Goal: Task Accomplishment & Management: Complete application form

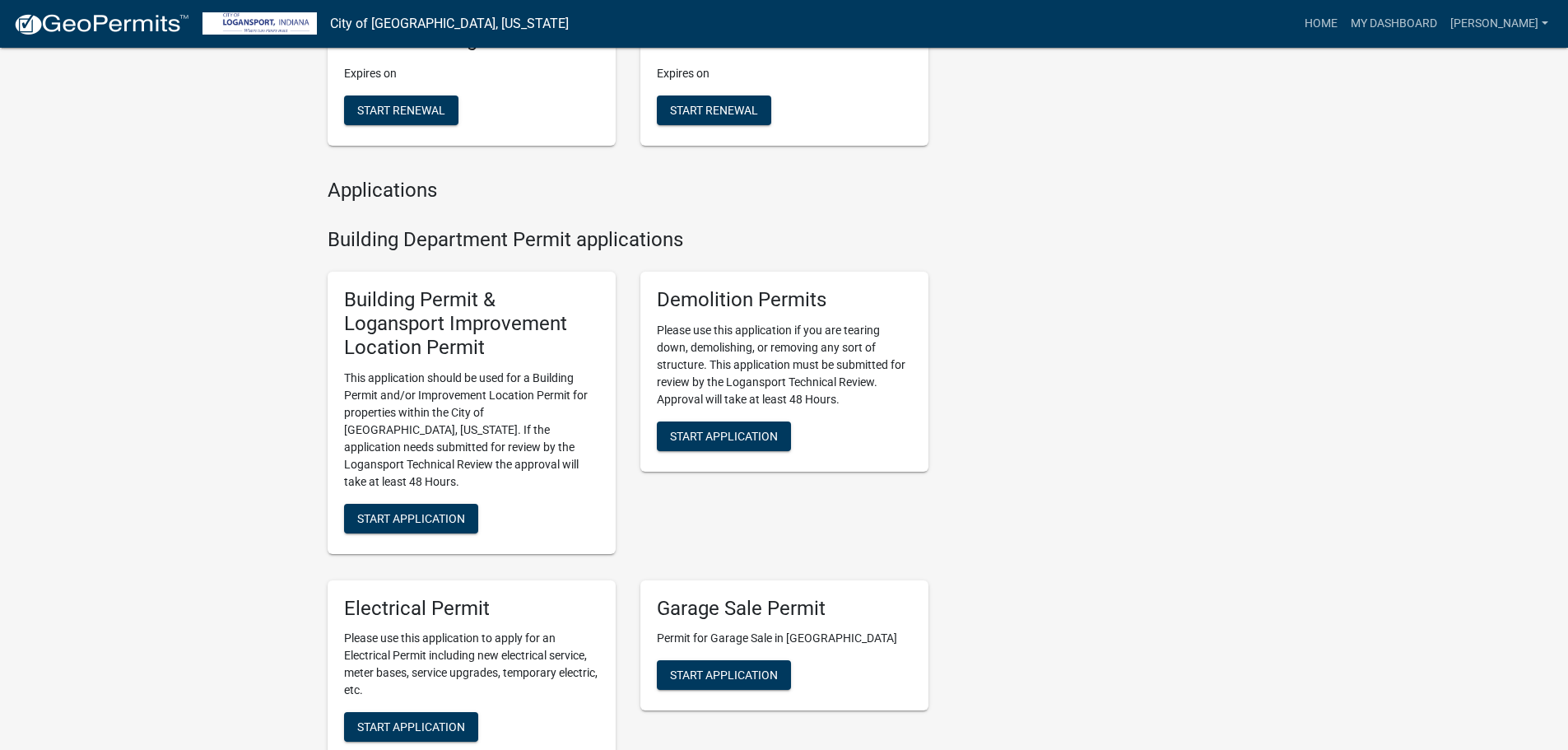
scroll to position [493, 0]
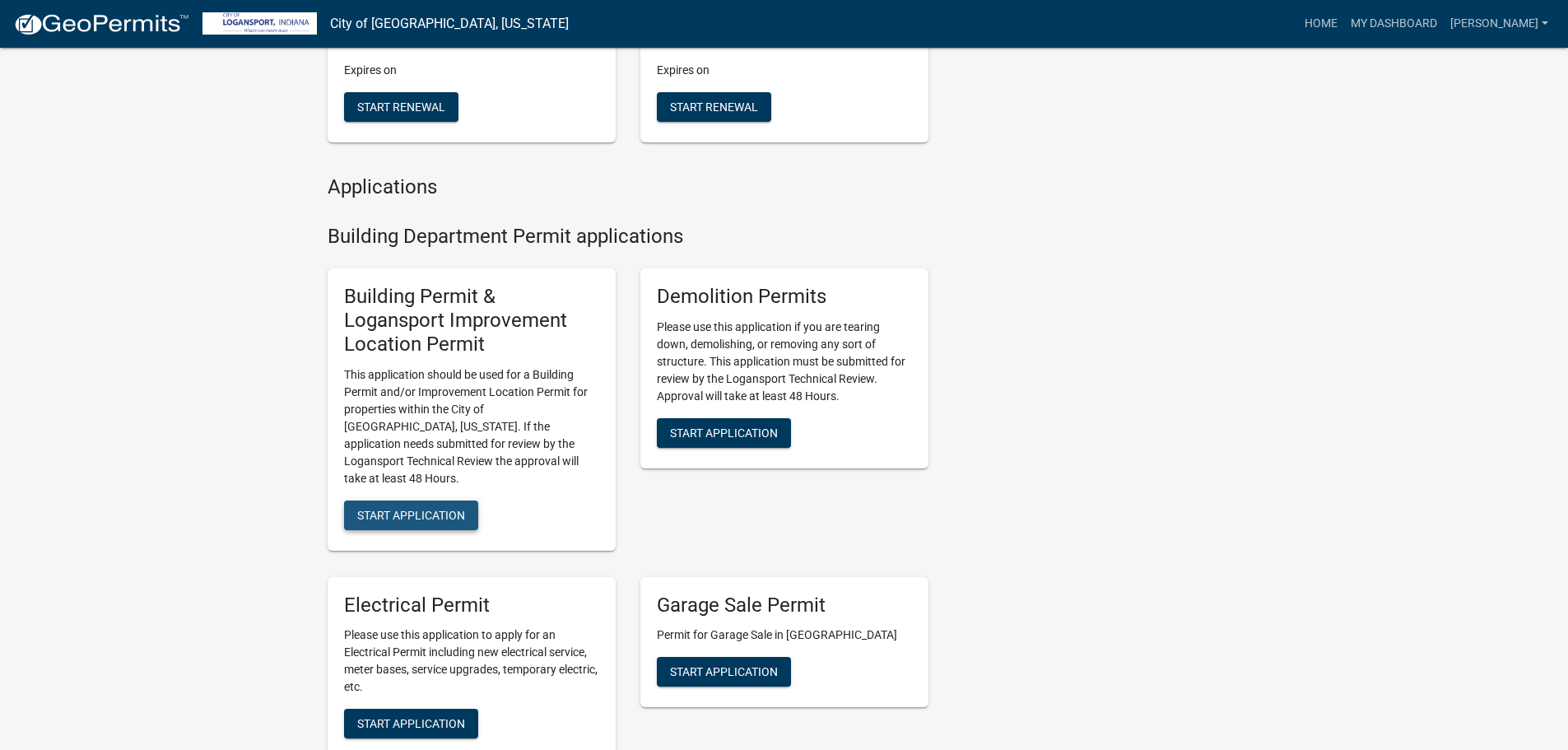
click at [433, 508] on span "Start Application" at bounding box center [411, 514] width 108 height 13
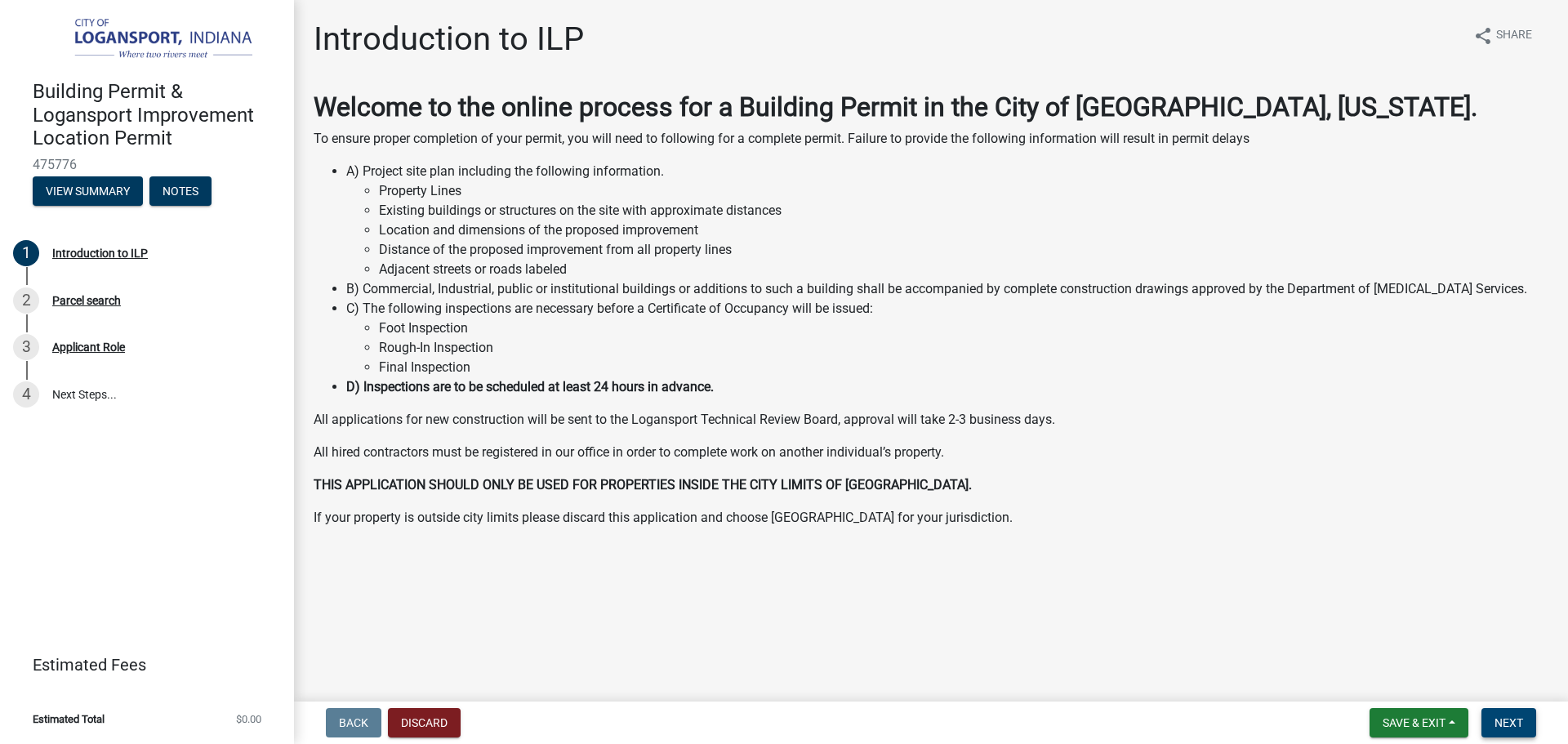
click at [1506, 720] on span "Next" at bounding box center [1508, 721] width 28 height 13
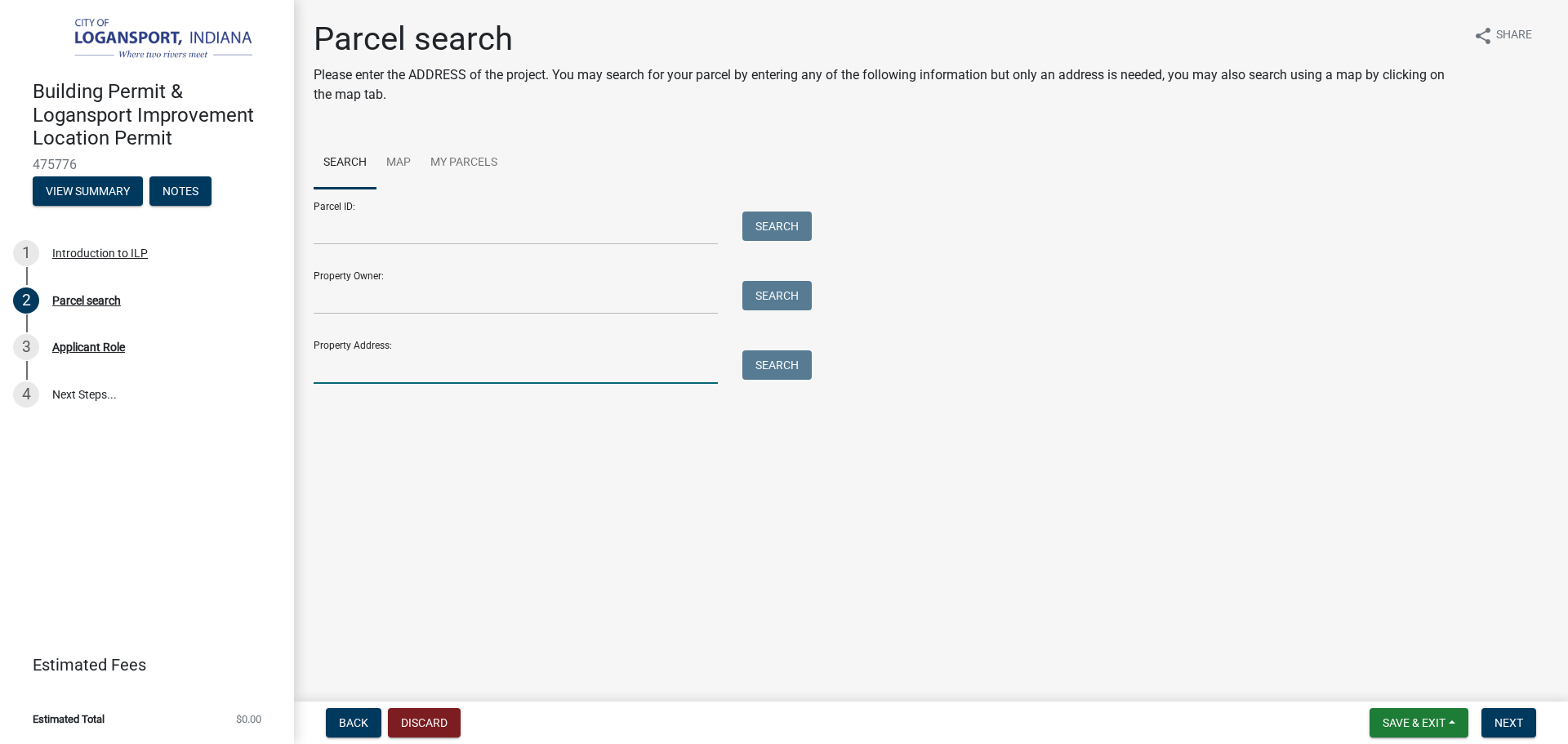
click at [429, 363] on input "Property Address:" at bounding box center [515, 367] width 404 height 33
type input "829 [PERSON_NAME] st"
click at [804, 370] on button "Search" at bounding box center [777, 365] width 70 height 29
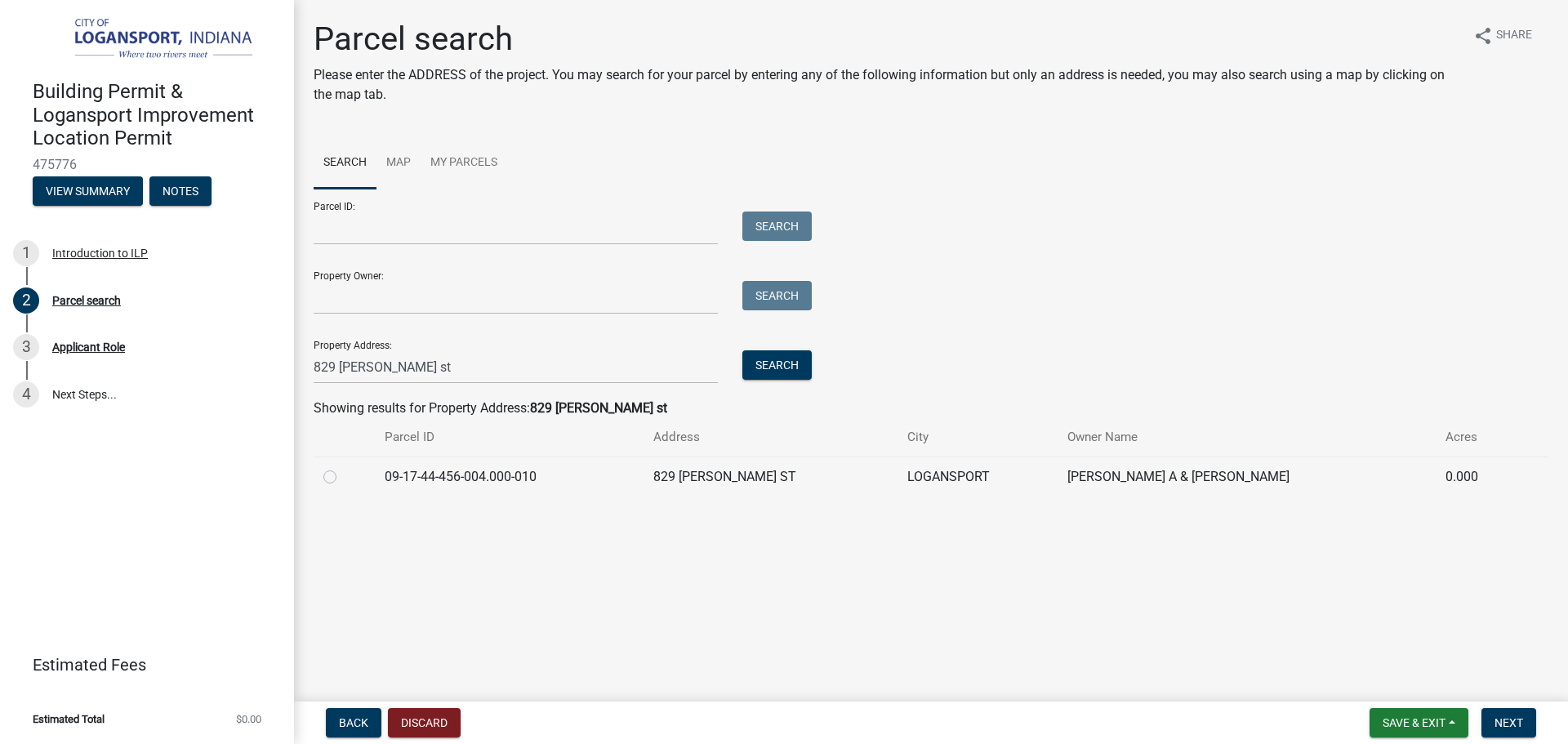
click at [343, 467] on label at bounding box center [343, 467] width 0 height 0
click at [343, 478] on input "radio" at bounding box center [348, 472] width 11 height 11
radio input "true"
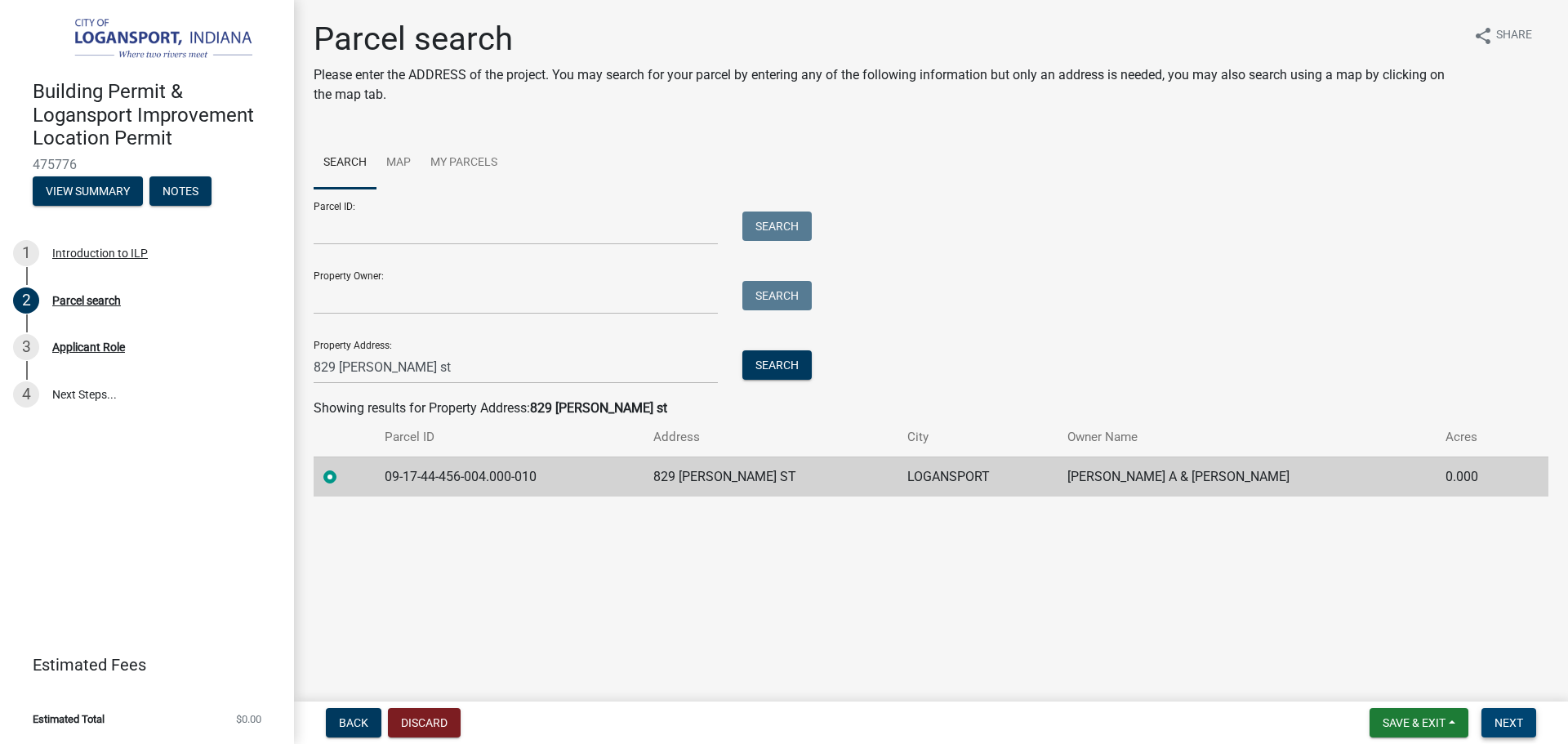
click at [1491, 720] on button "Next" at bounding box center [1509, 722] width 55 height 29
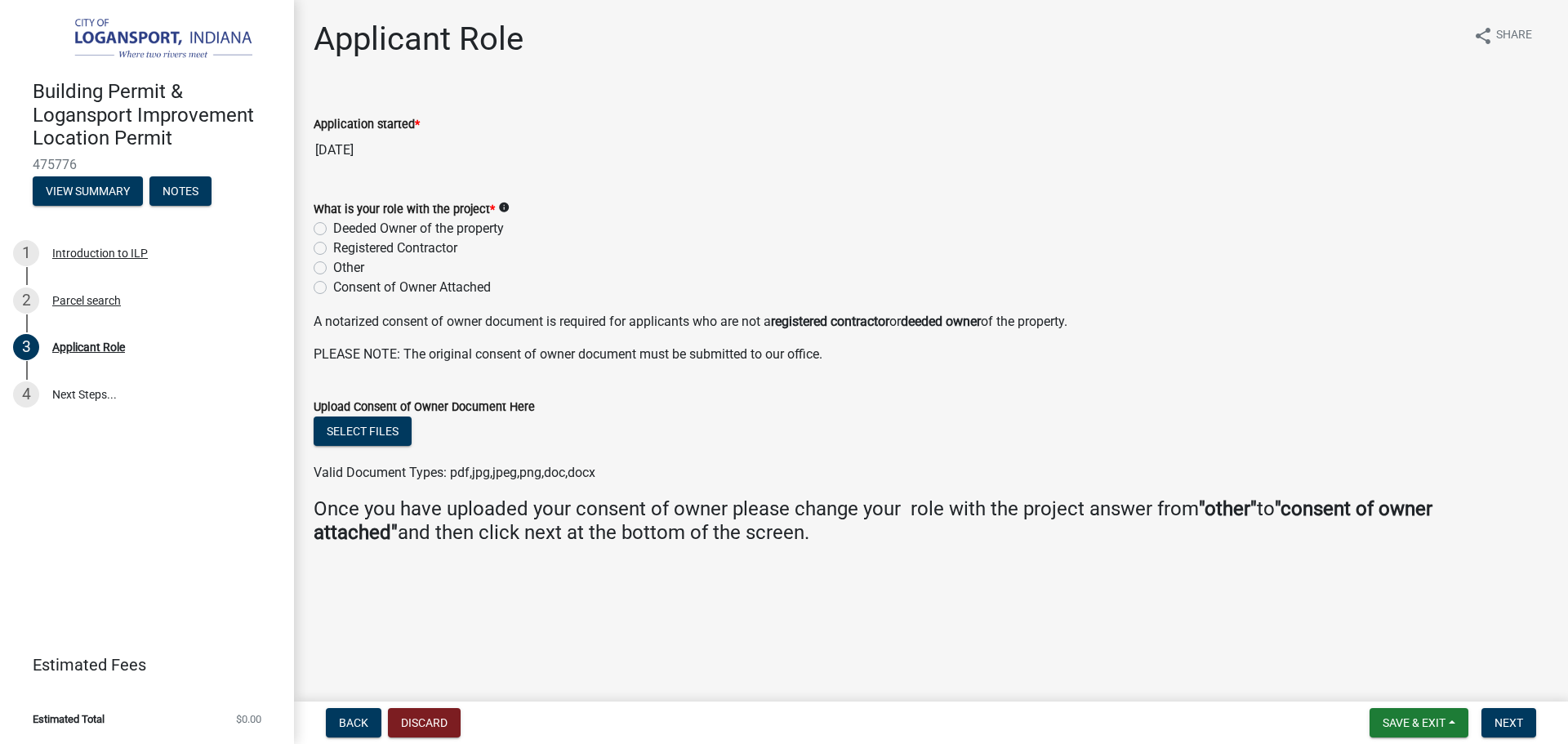
click at [333, 249] on label "Registered Contractor" at bounding box center [395, 249] width 124 height 20
click at [333, 249] on input "Registered Contractor" at bounding box center [338, 244] width 11 height 11
radio input "true"
click at [1316, 356] on p "PLEASE NOTE: The original consent of owner document must be submitted to our of…" at bounding box center [930, 354] width 1235 height 20
click at [1507, 725] on span "Next" at bounding box center [1508, 721] width 28 height 13
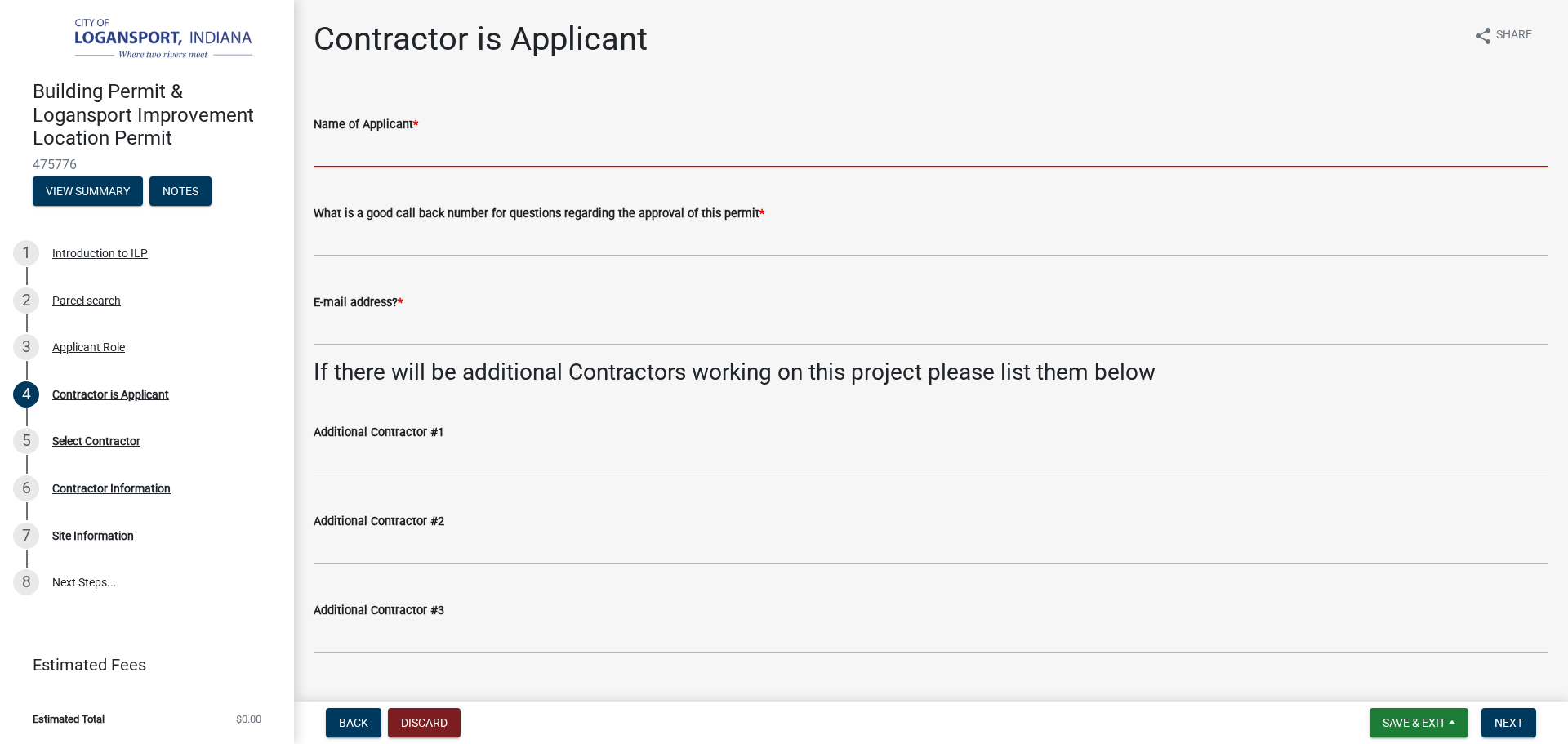
click at [364, 147] on input "Name of Applicant *" at bounding box center [930, 151] width 1235 height 33
type input "[PERSON_NAME]"
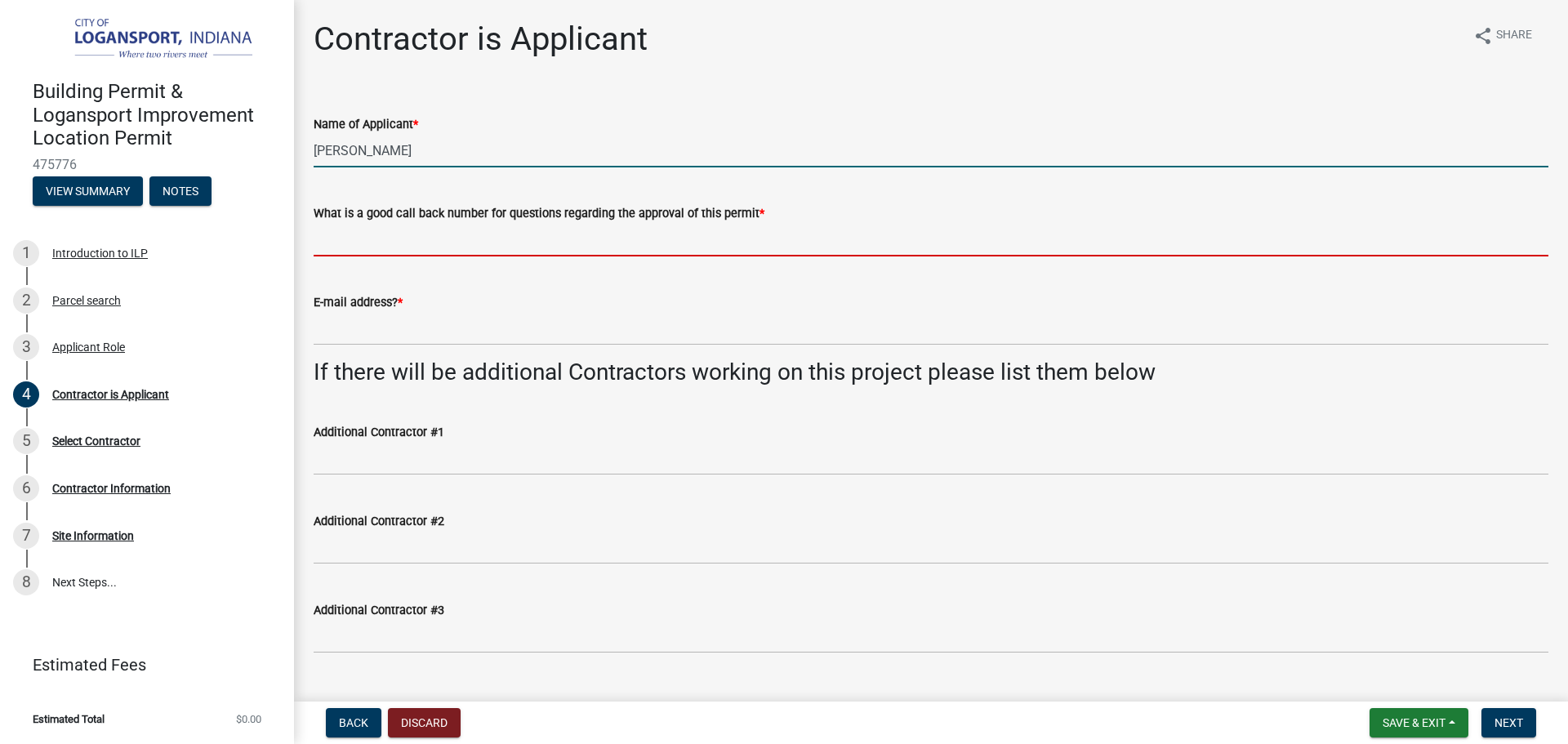
type input "5747391000"
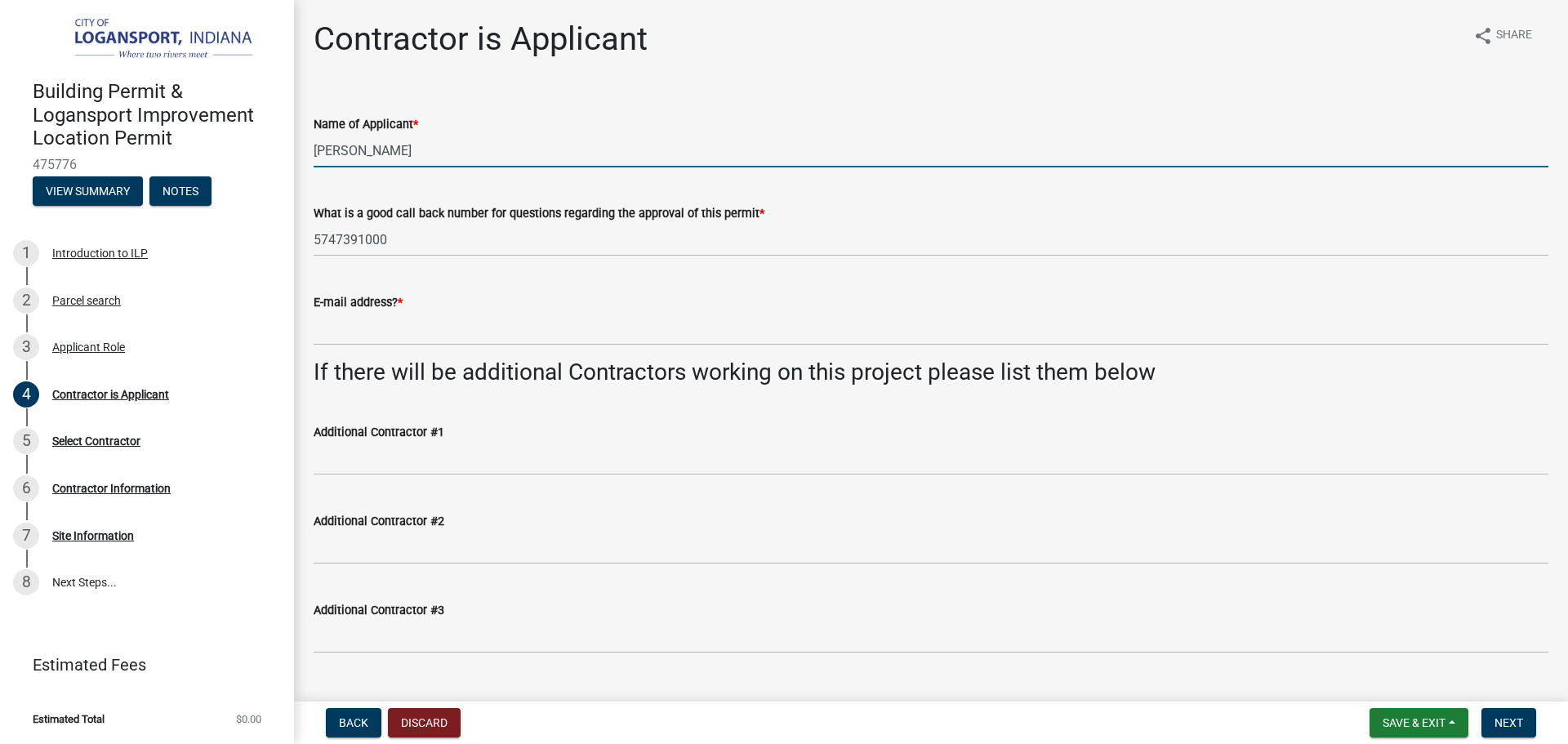
type input "[EMAIL_ADDRESS][DOMAIN_NAME]"
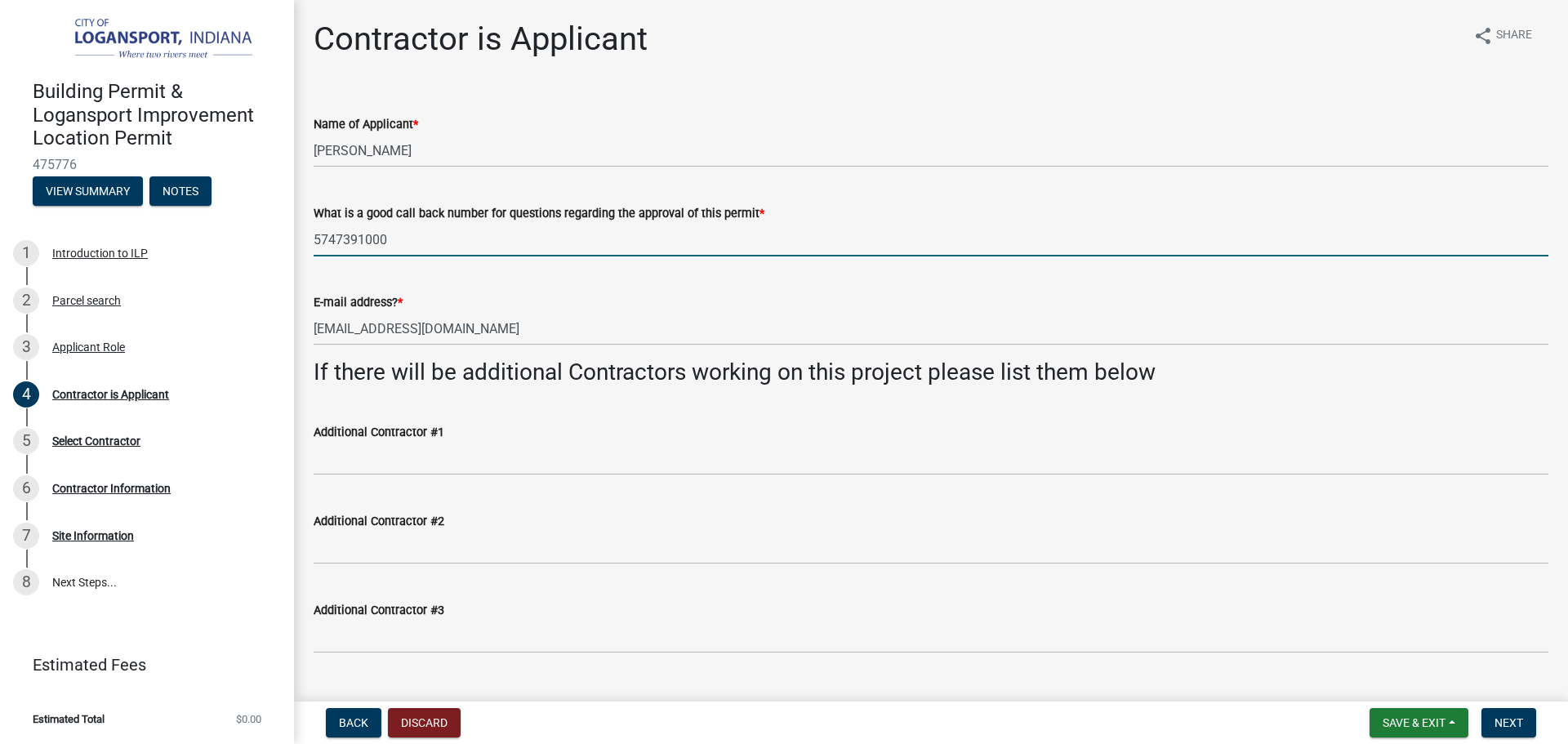
click at [427, 246] on input "5747391000" at bounding box center [930, 240] width 1235 height 33
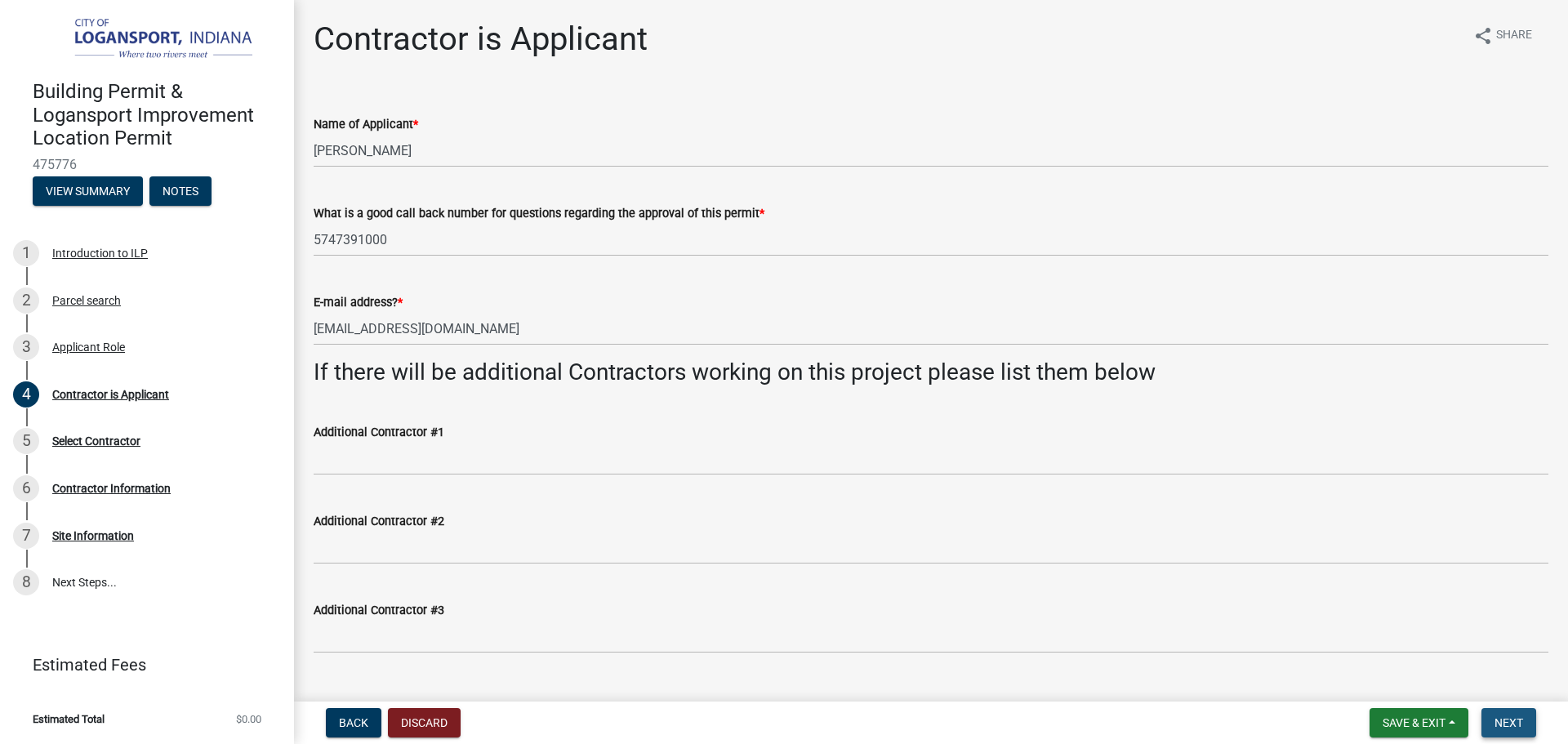
click at [1496, 725] on span "Next" at bounding box center [1508, 721] width 28 height 13
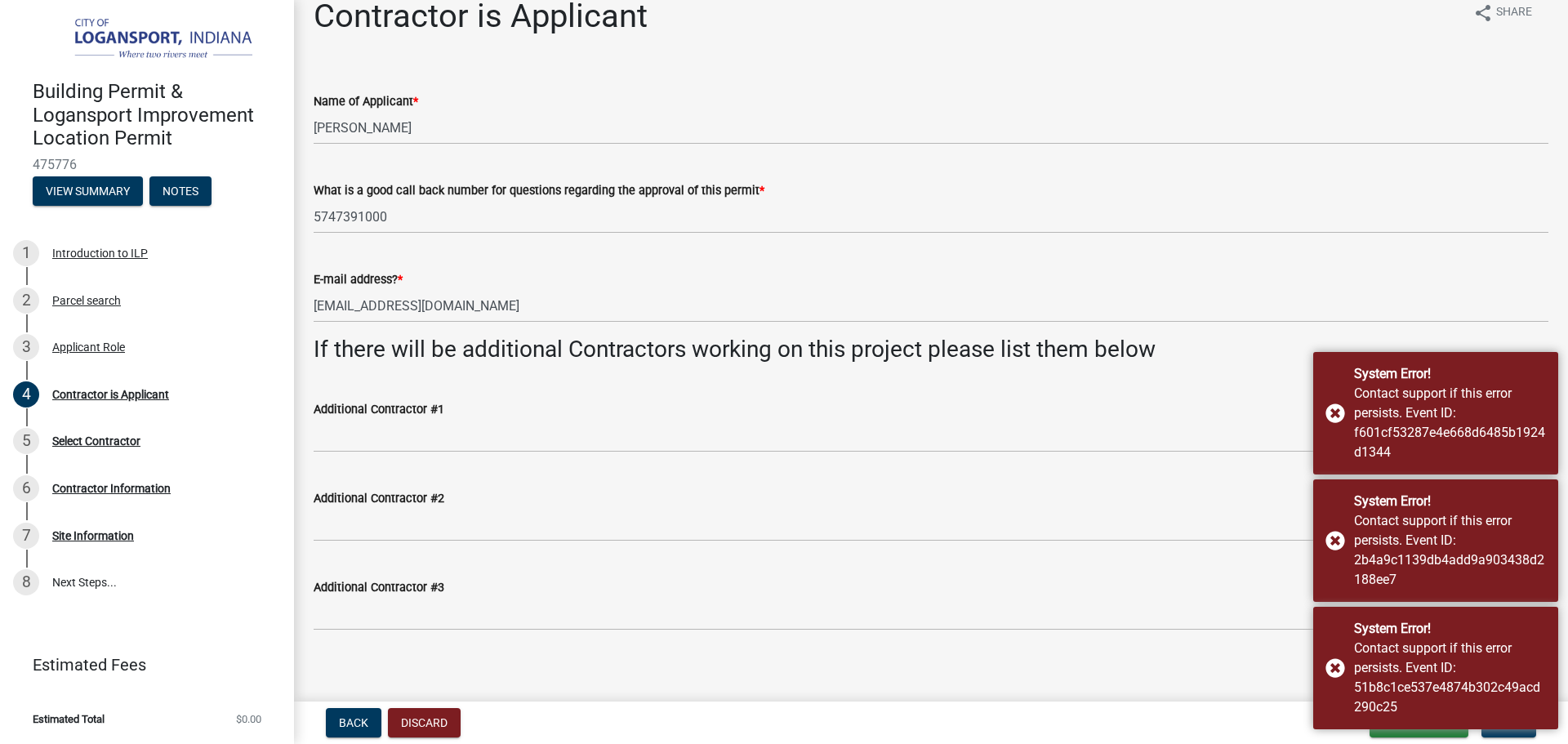
scroll to position [35, 0]
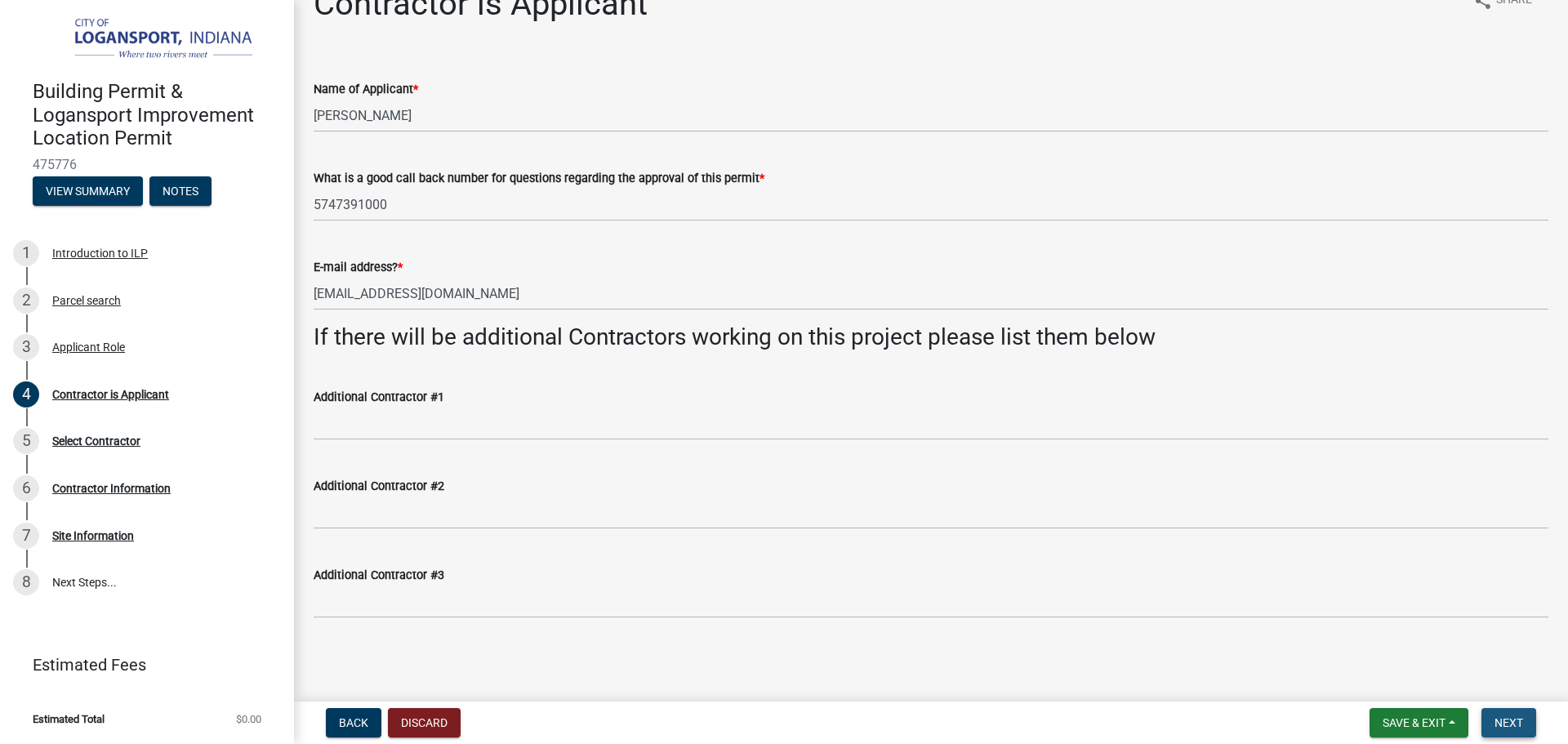
click at [1497, 716] on span "Next" at bounding box center [1508, 721] width 28 height 13
click at [417, 716] on button "Discard" at bounding box center [424, 722] width 72 height 29
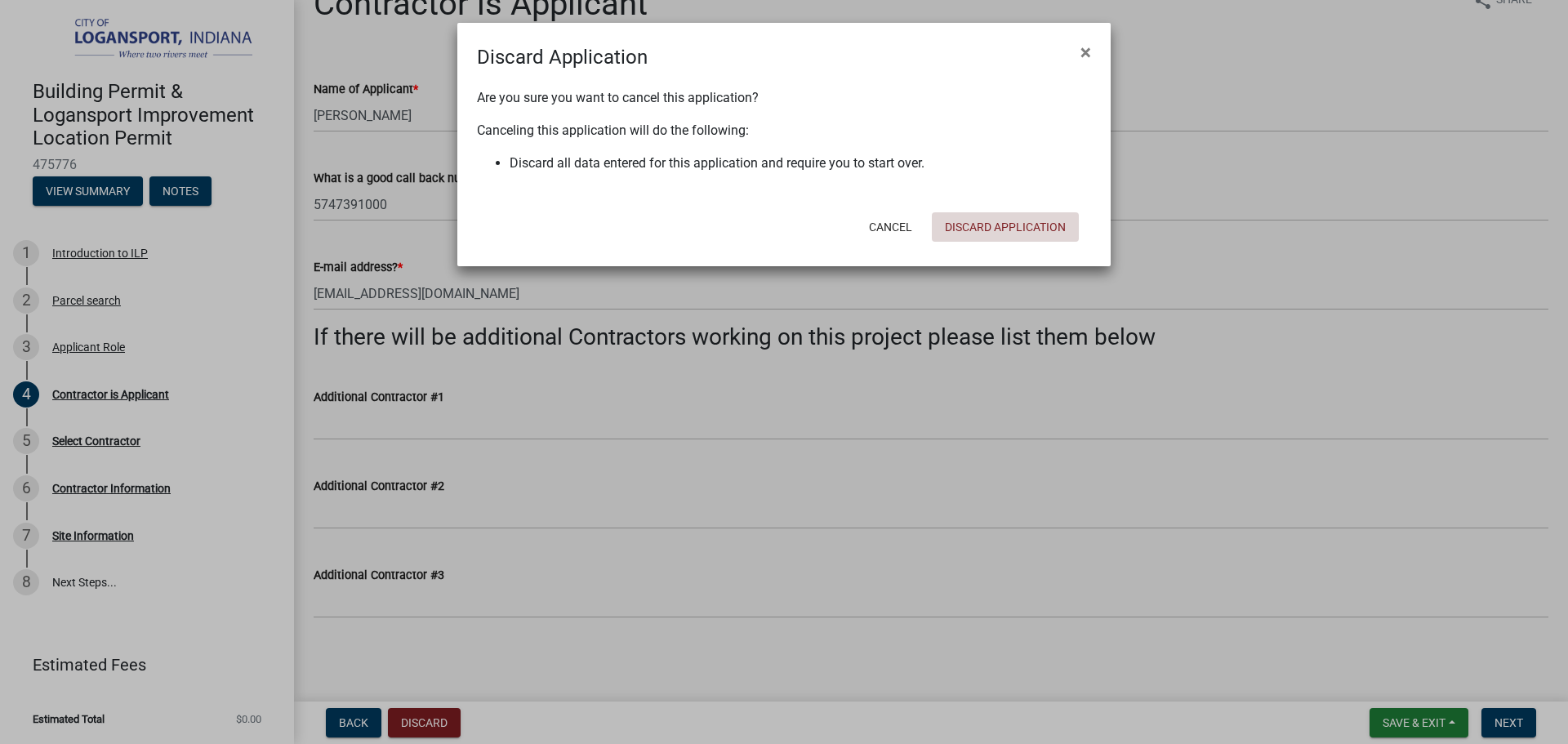
click at [1000, 224] on button "Discard Application" at bounding box center [1006, 227] width 147 height 29
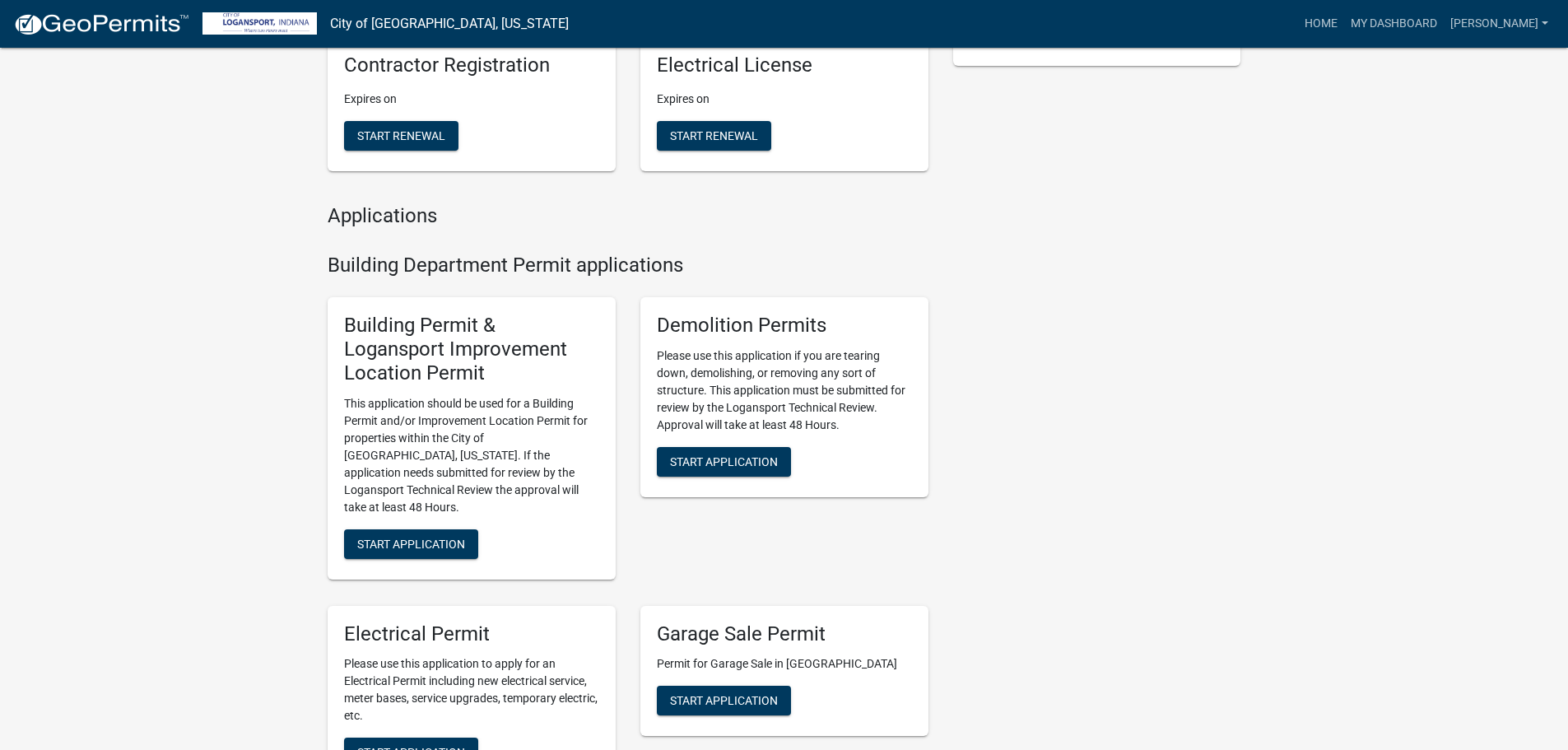
scroll to position [493, 0]
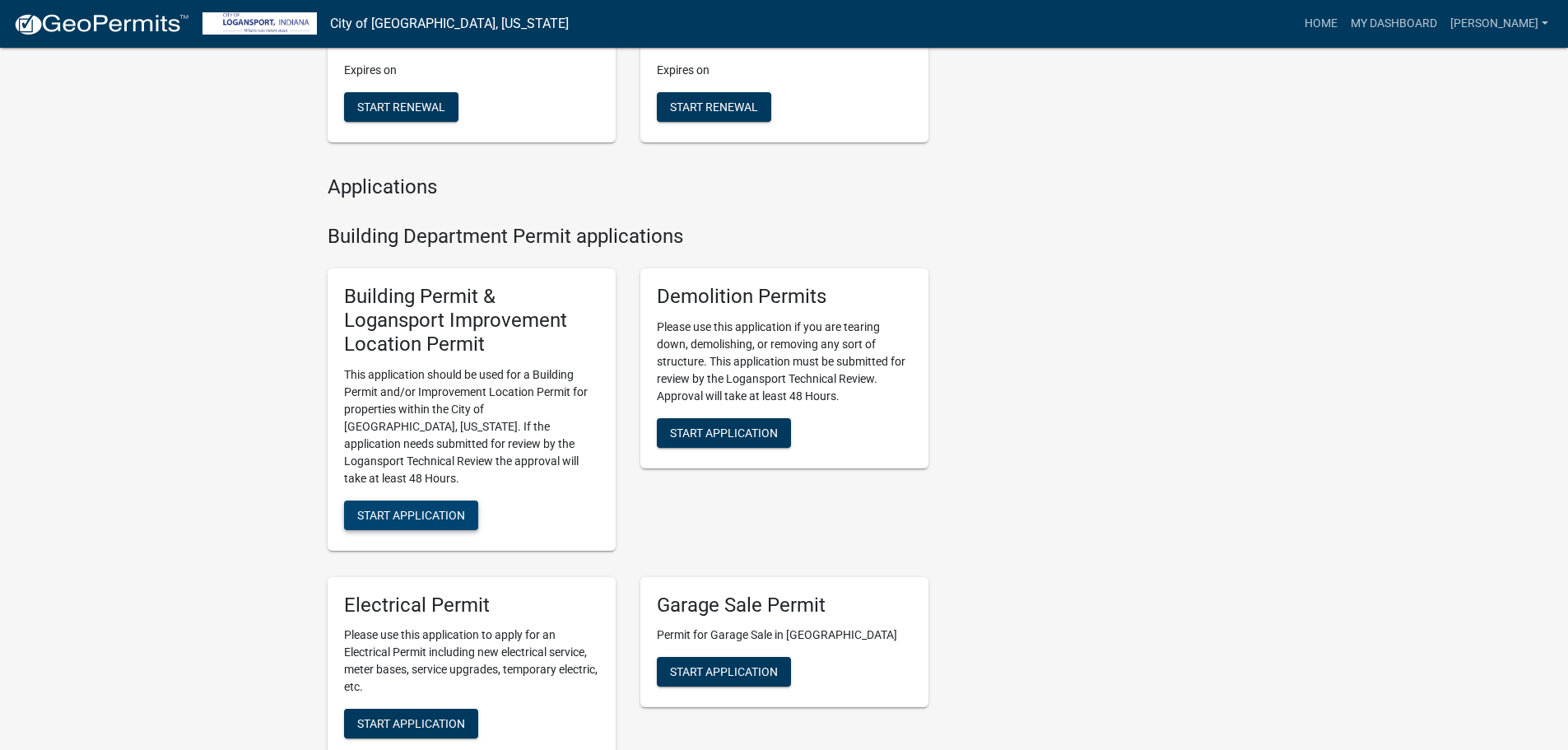
click at [398, 508] on span "Start Application" at bounding box center [411, 514] width 108 height 13
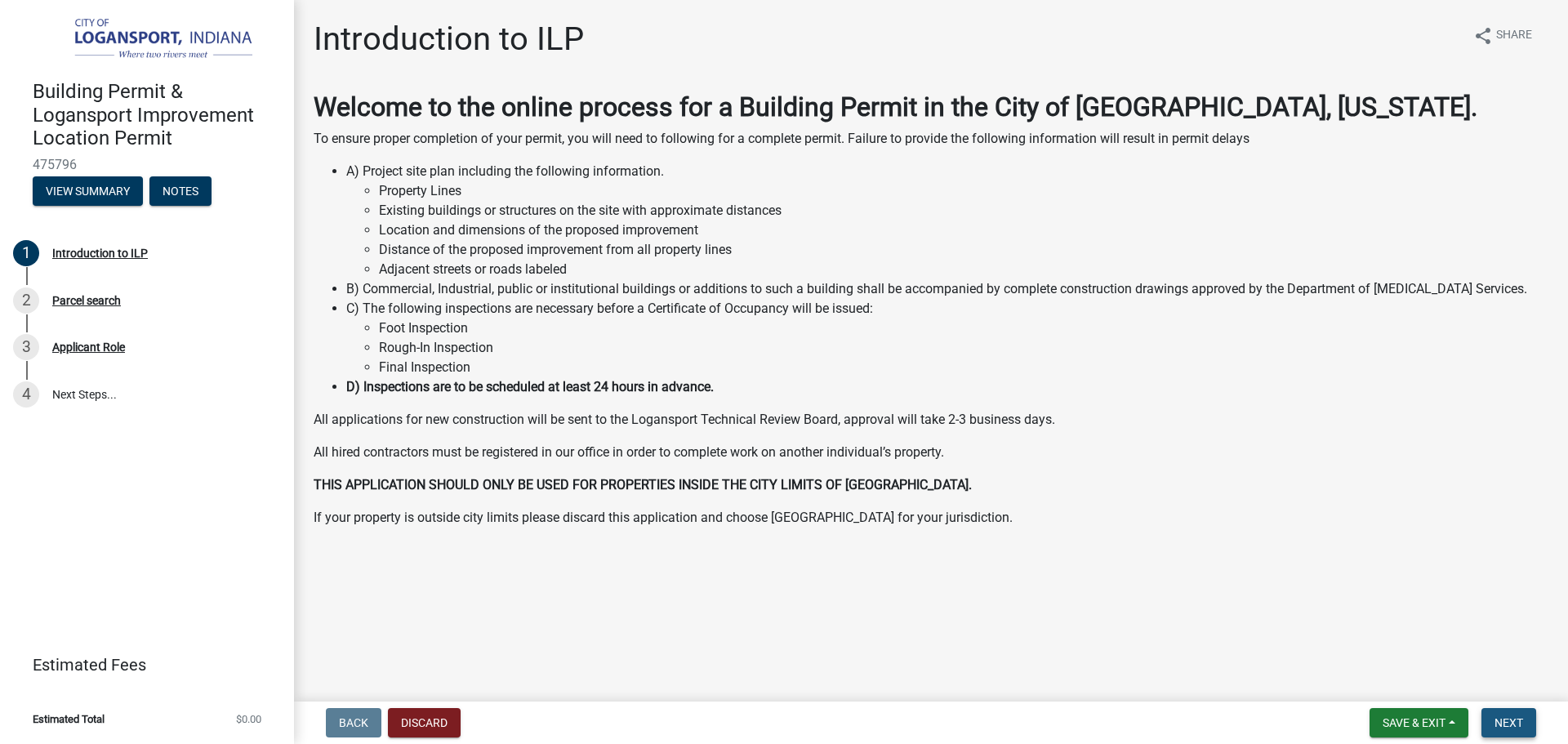
click at [1506, 719] on span "Next" at bounding box center [1508, 721] width 28 height 13
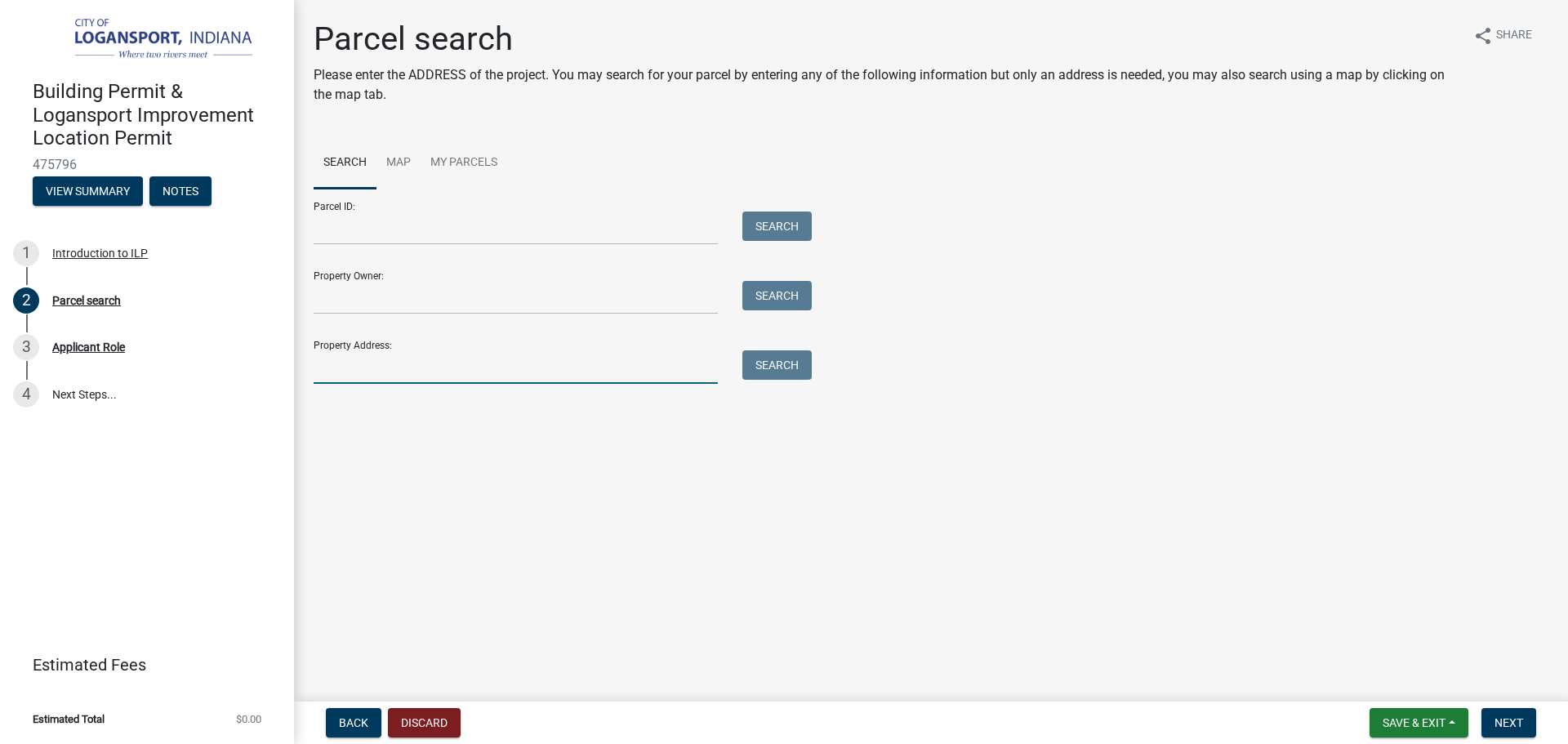
click at [439, 365] on input "Property Address:" at bounding box center [515, 367] width 404 height 33
type input "829 [PERSON_NAME] st"
click at [797, 359] on button "Search" at bounding box center [777, 365] width 70 height 29
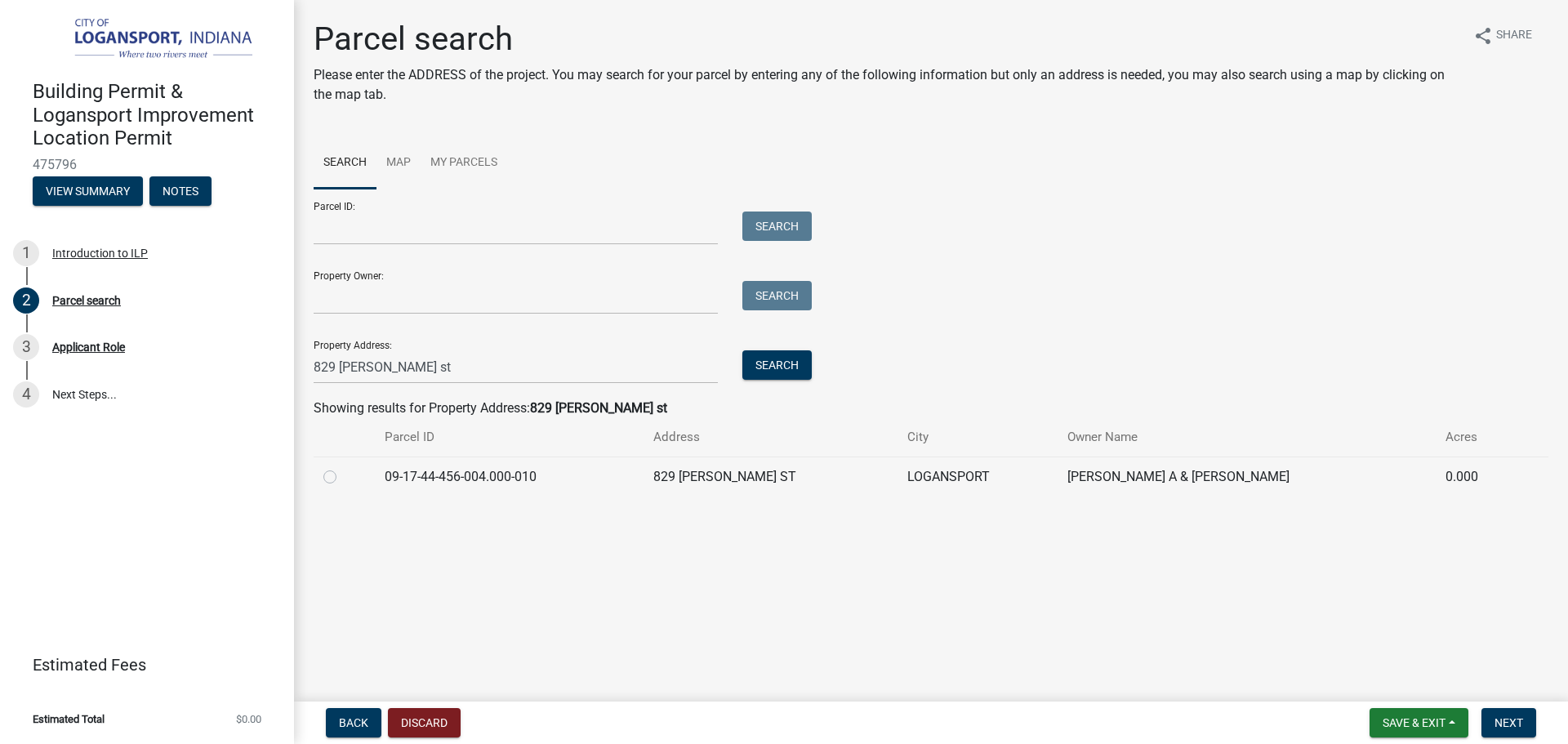
click at [343, 467] on label at bounding box center [343, 467] width 0 height 0
click at [343, 478] on input "radio" at bounding box center [348, 472] width 11 height 11
radio input "true"
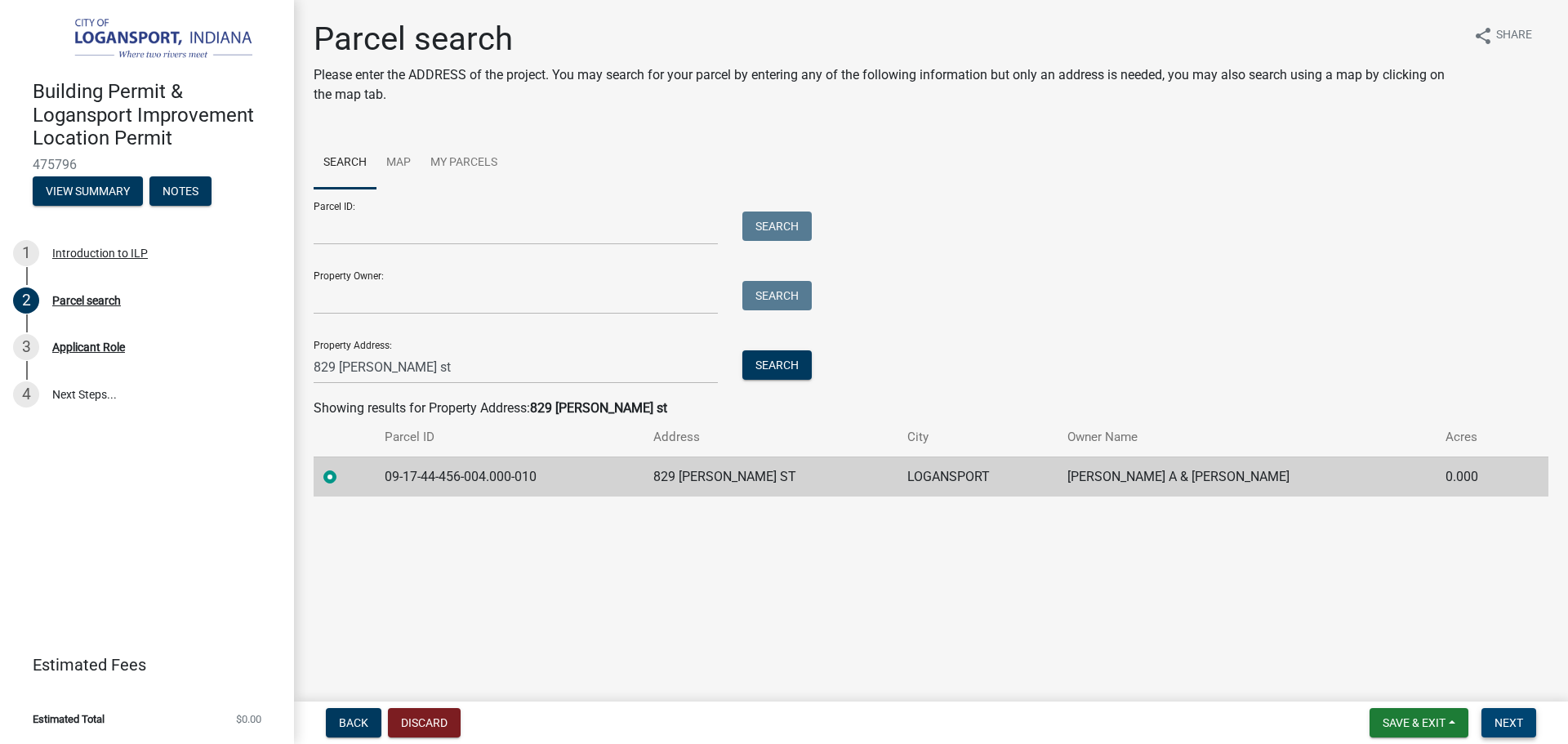
click at [1501, 725] on span "Next" at bounding box center [1508, 721] width 28 height 13
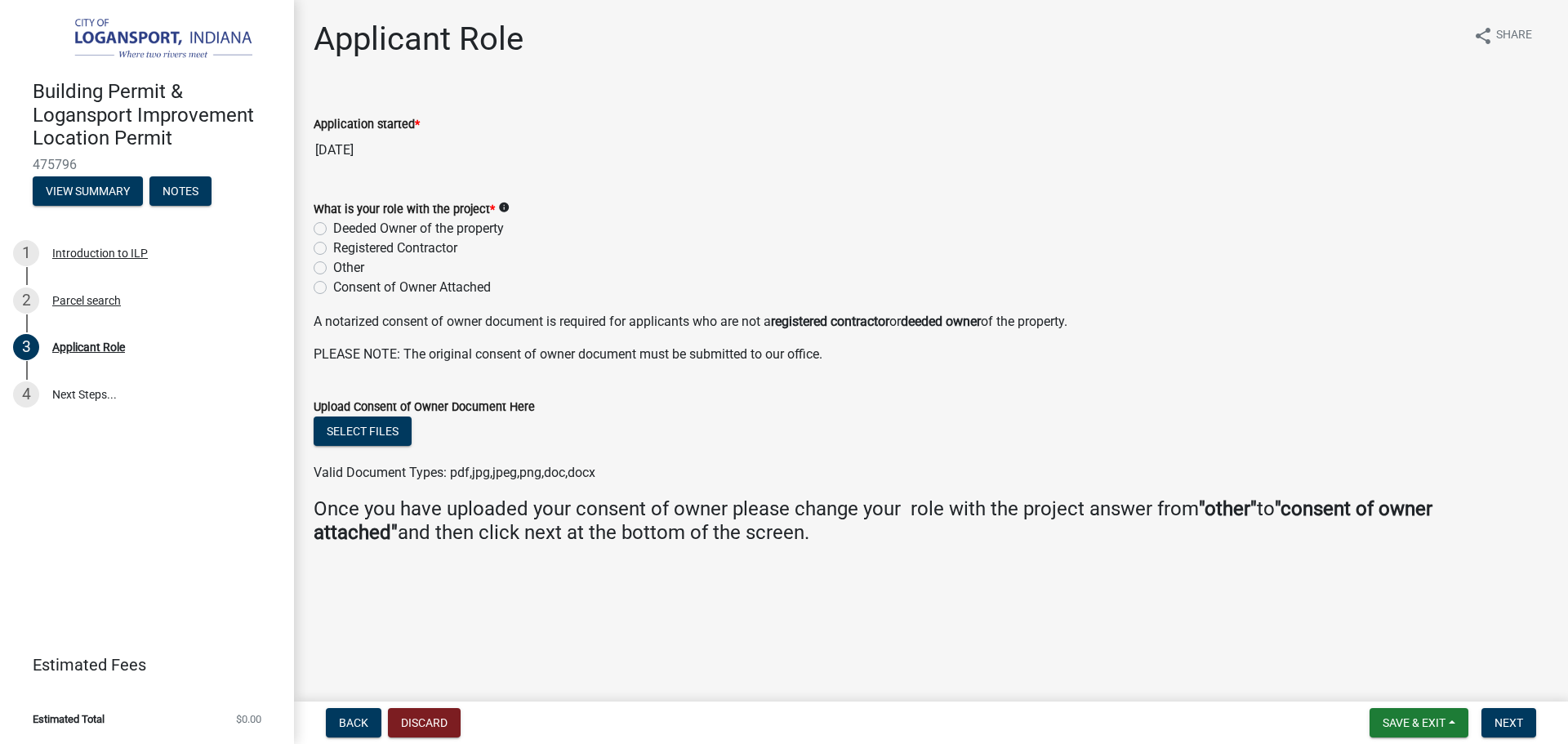
click at [333, 249] on label "Registered Contractor" at bounding box center [395, 249] width 124 height 20
click at [333, 249] on input "Registered Contractor" at bounding box center [338, 244] width 11 height 11
radio input "true"
click at [1517, 725] on span "Next" at bounding box center [1508, 721] width 28 height 13
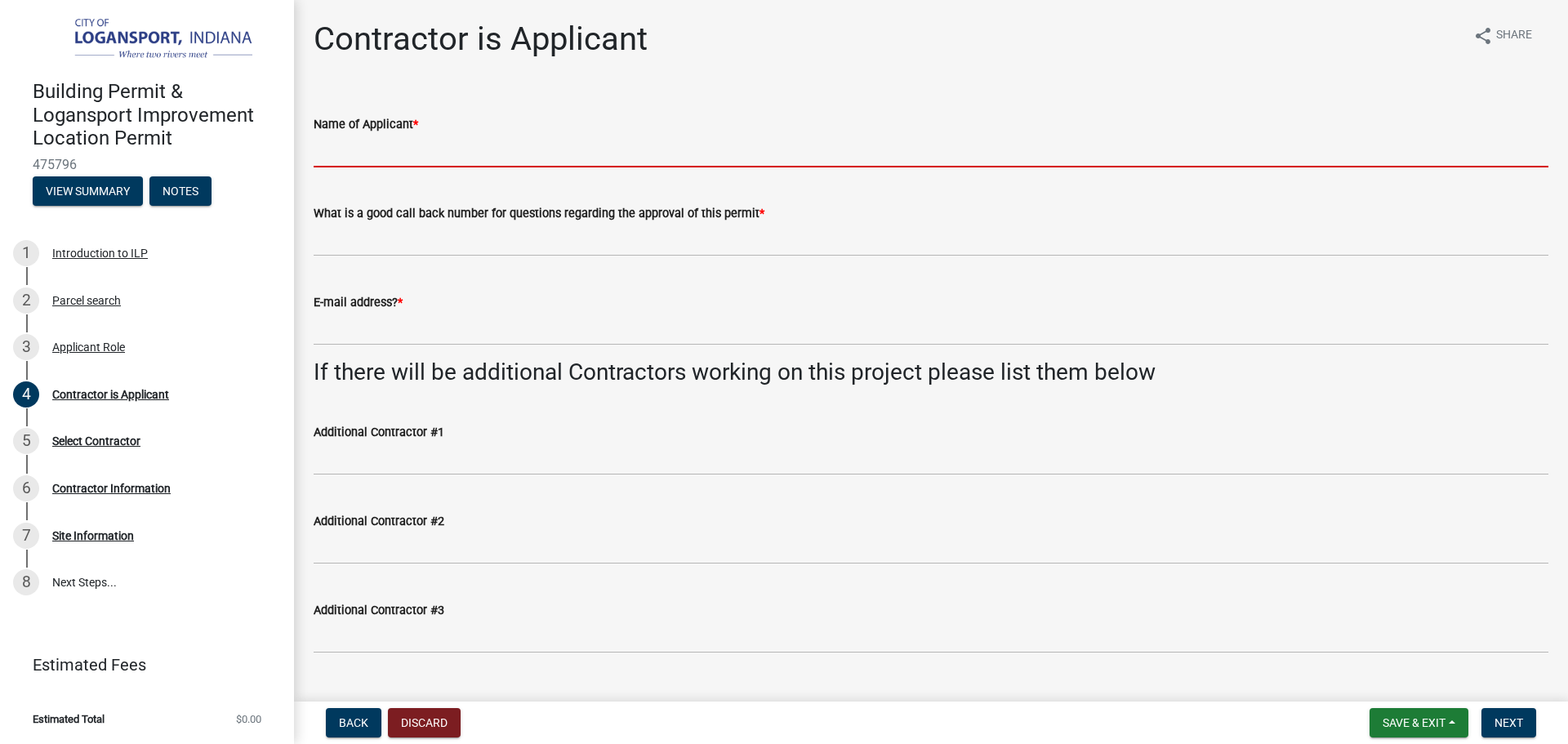
click at [391, 145] on input "Name of Applicant *" at bounding box center [930, 151] width 1235 height 33
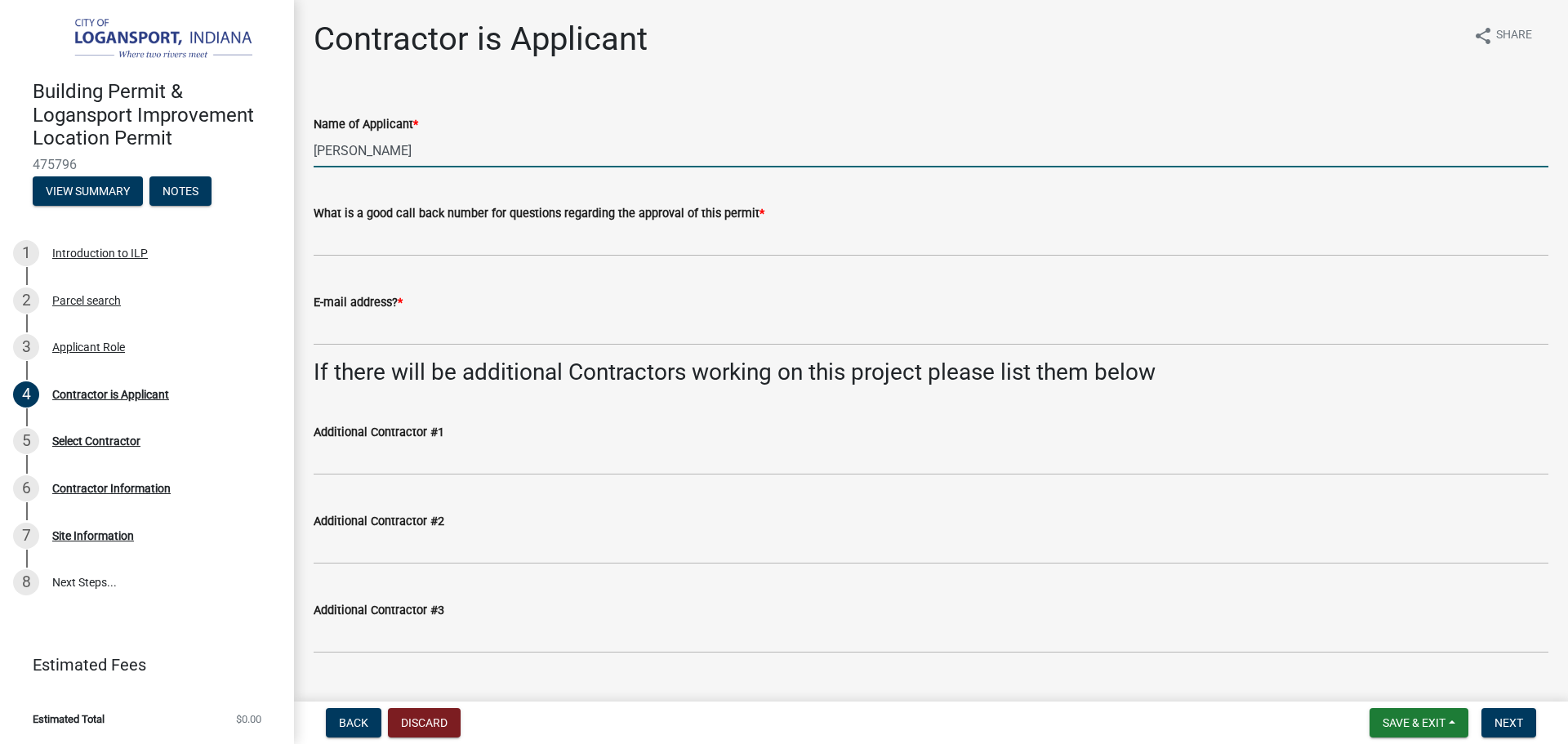
type input "[PERSON_NAME]"
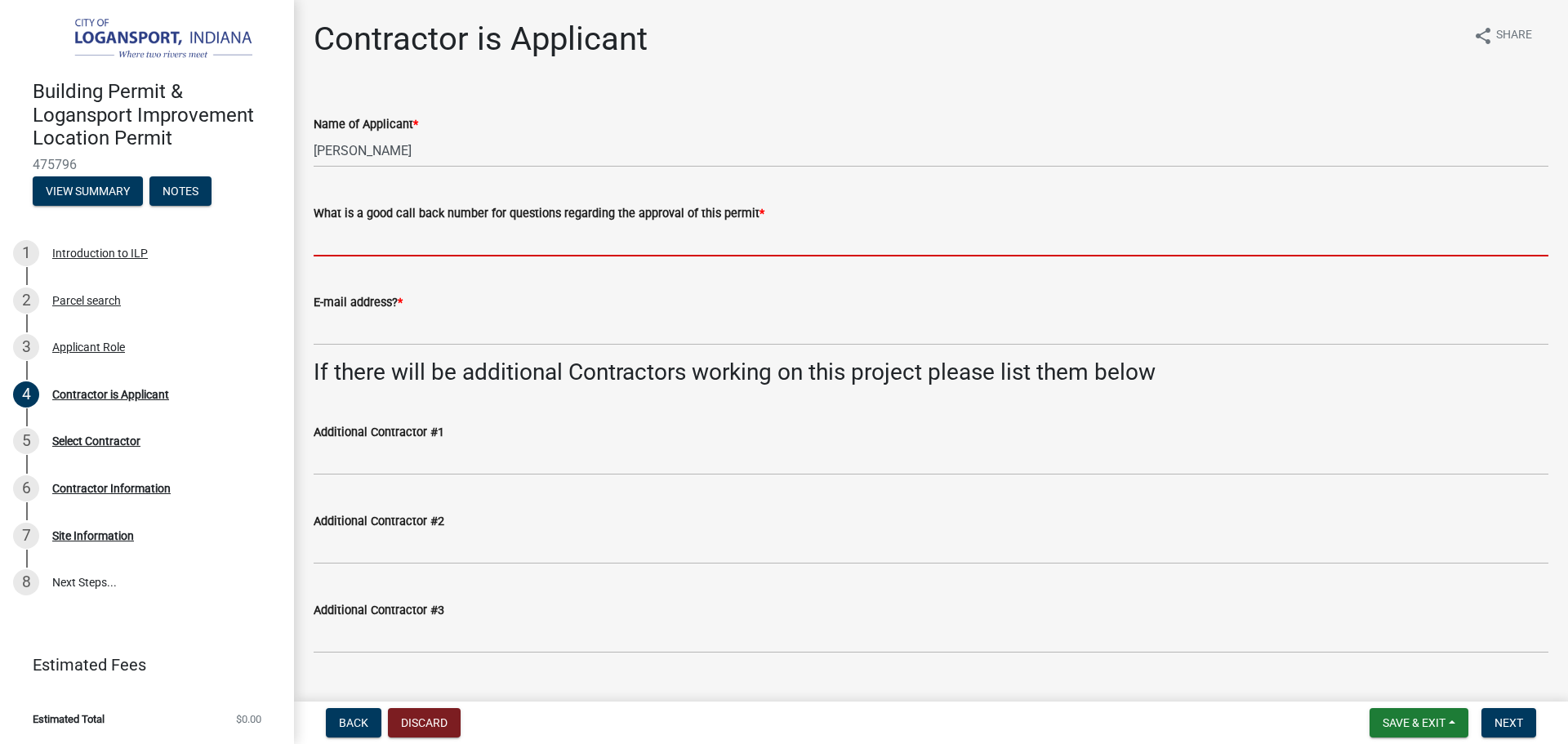
click at [361, 234] on input "What is a good call back number for questions regarding the approval of this pe…" at bounding box center [930, 240] width 1235 height 33
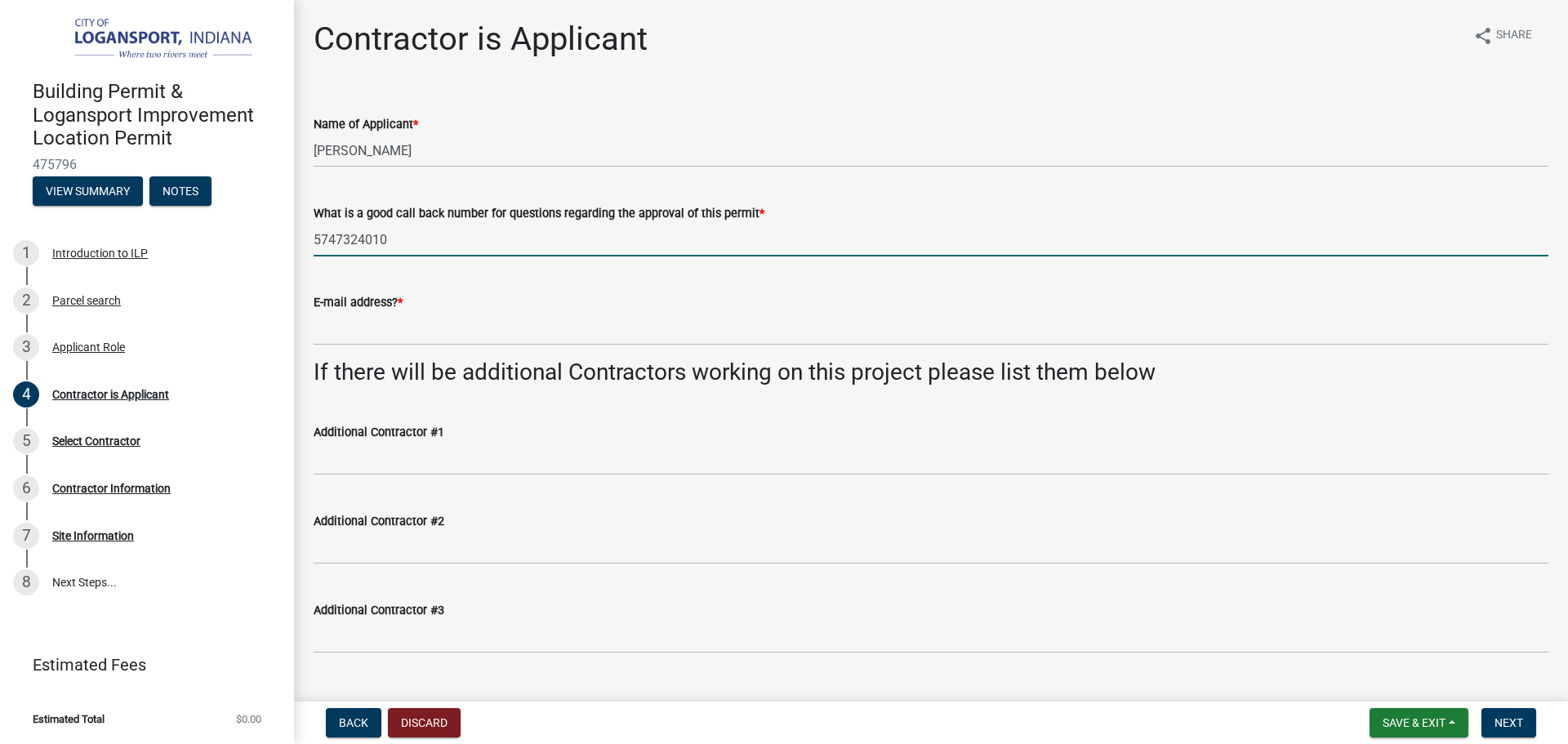
type input "5747324010"
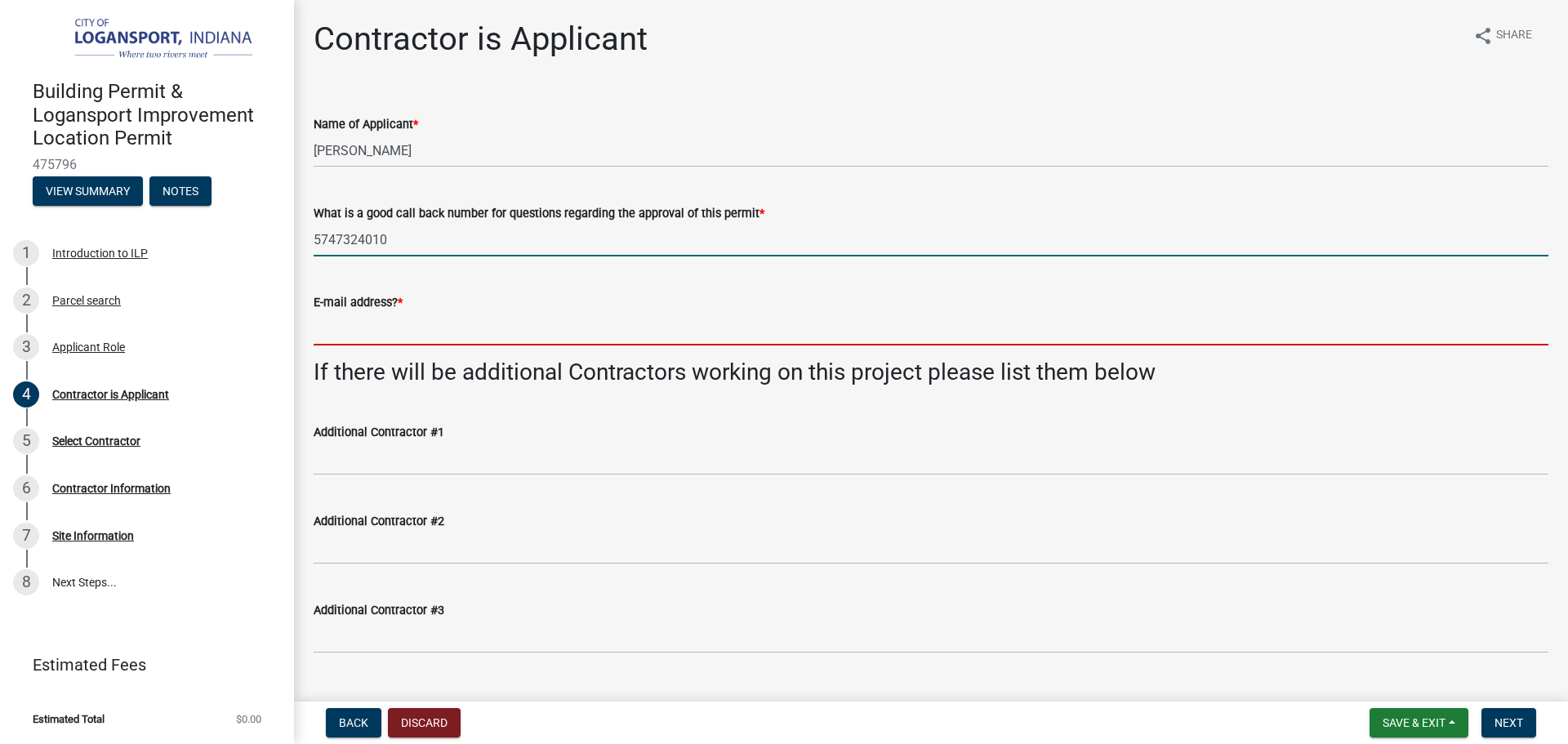
click at [352, 325] on input "E-mail address? *" at bounding box center [930, 329] width 1235 height 33
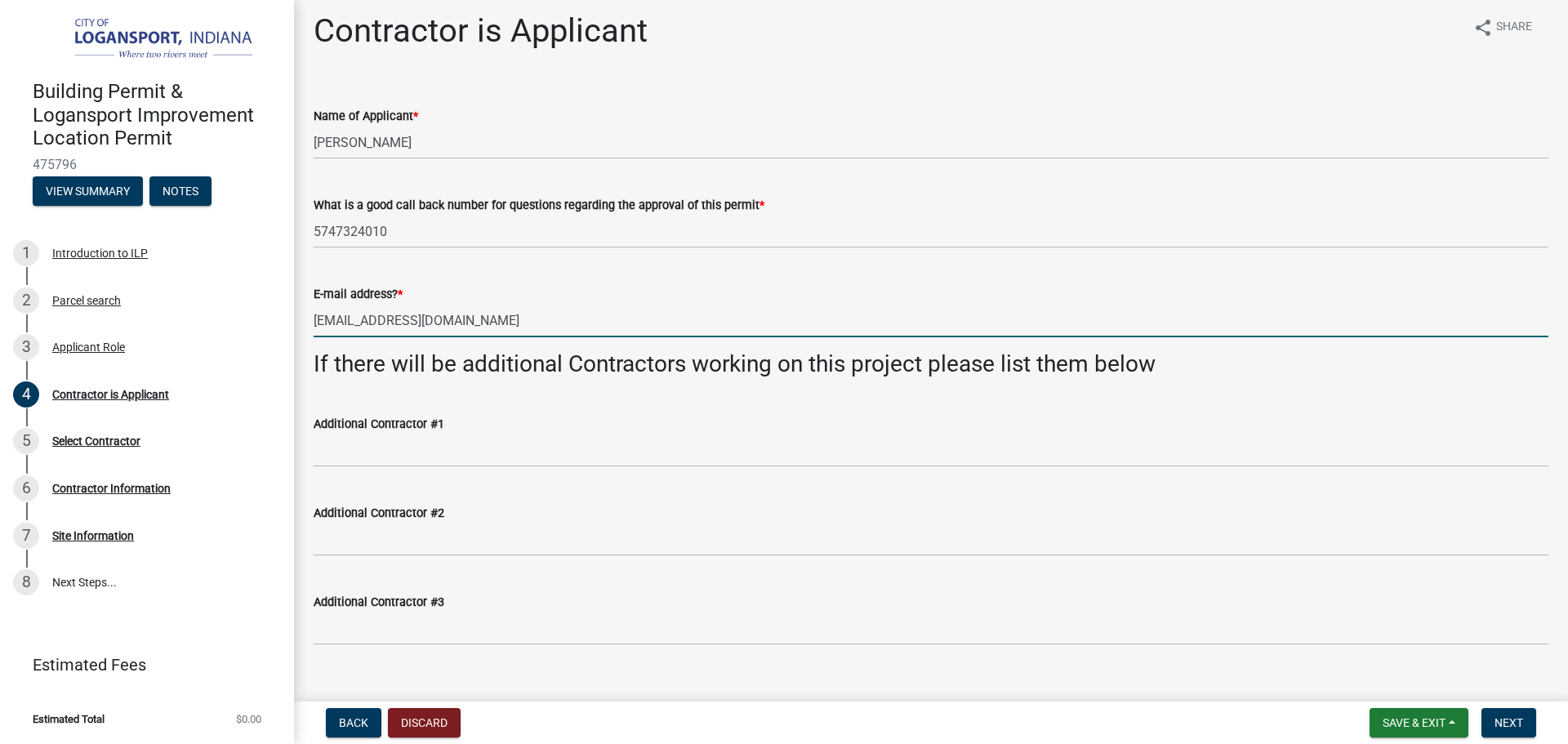
scroll to position [35, 0]
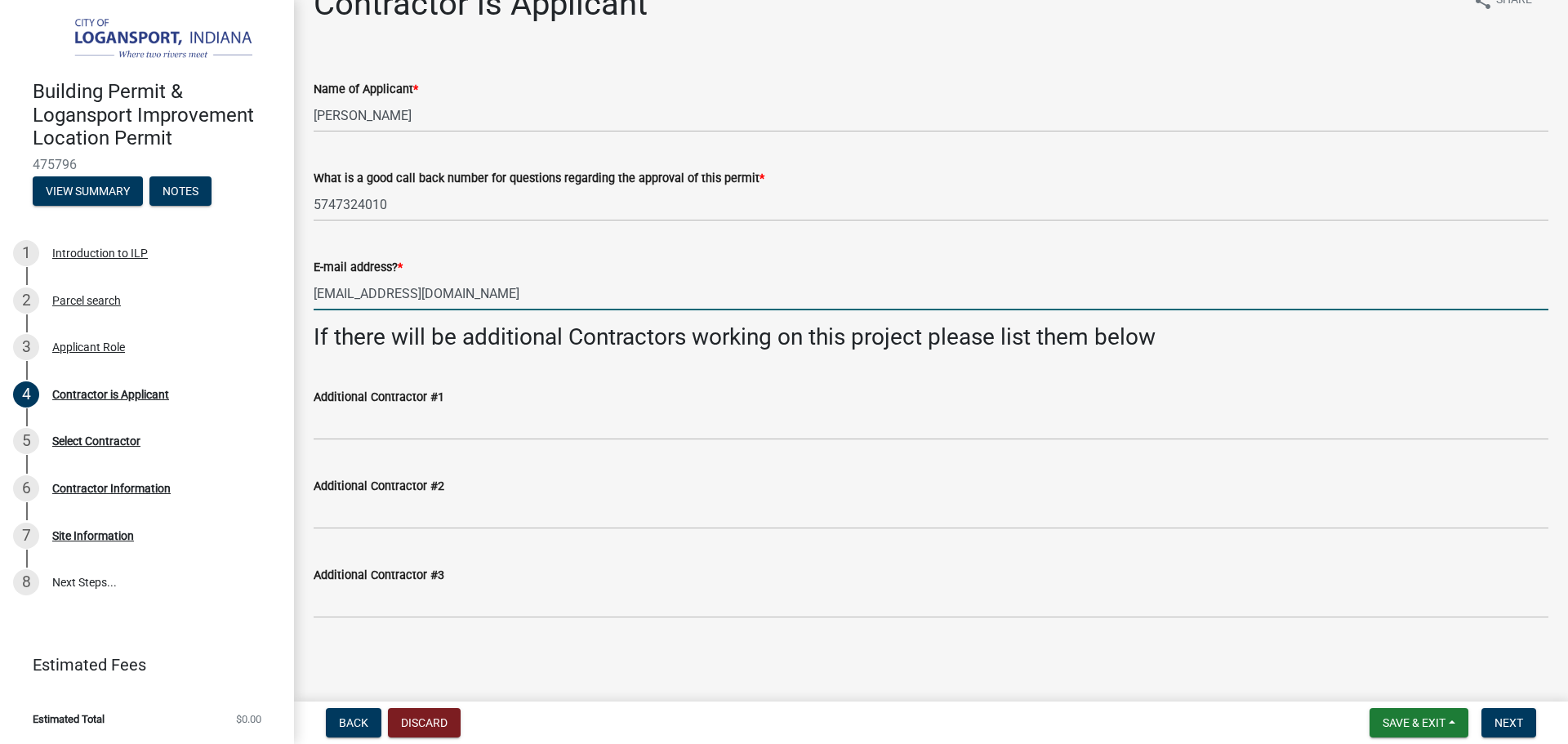
type input "[EMAIL_ADDRESS][DOMAIN_NAME]"
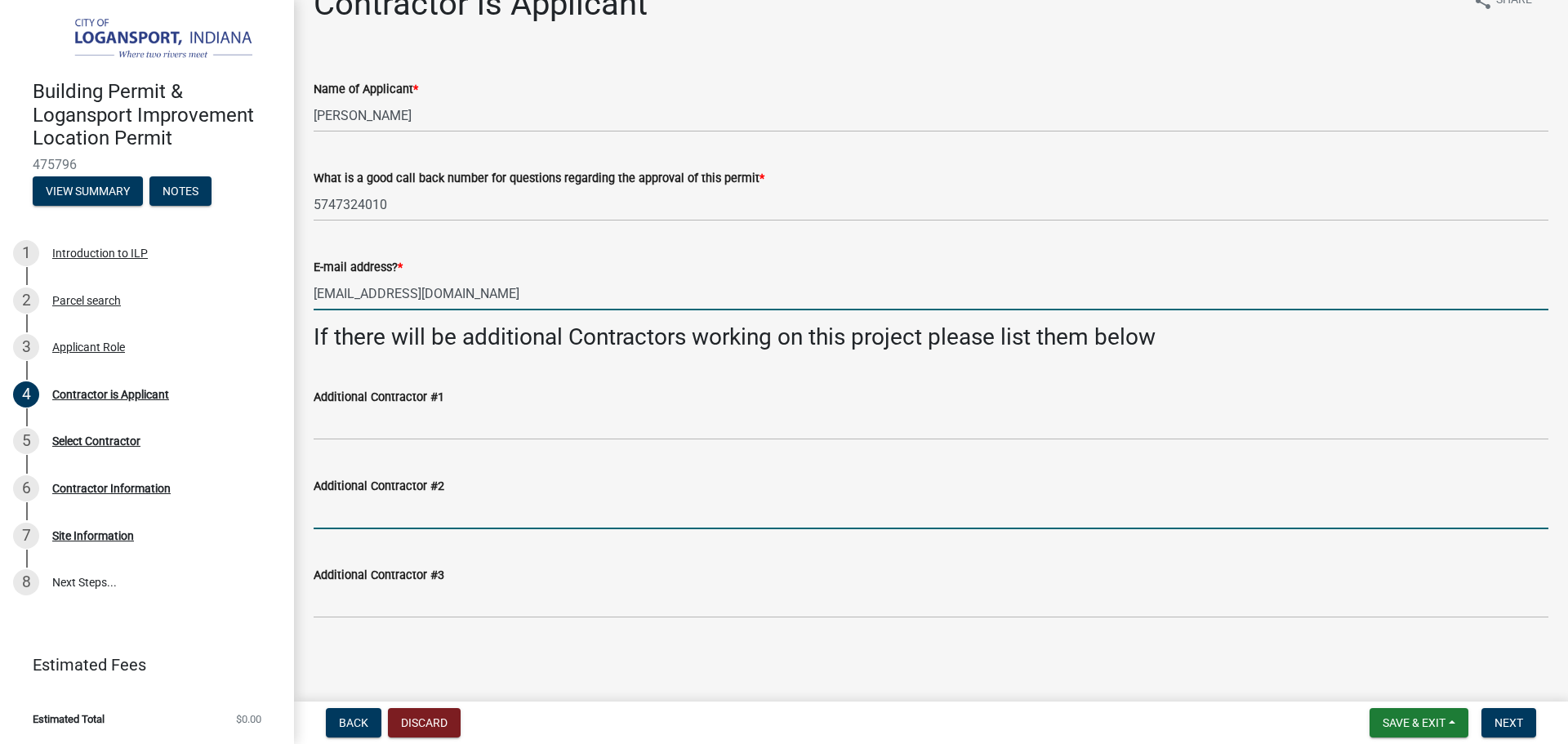
click at [779, 524] on input "Additional Contractor #2" at bounding box center [930, 512] width 1235 height 33
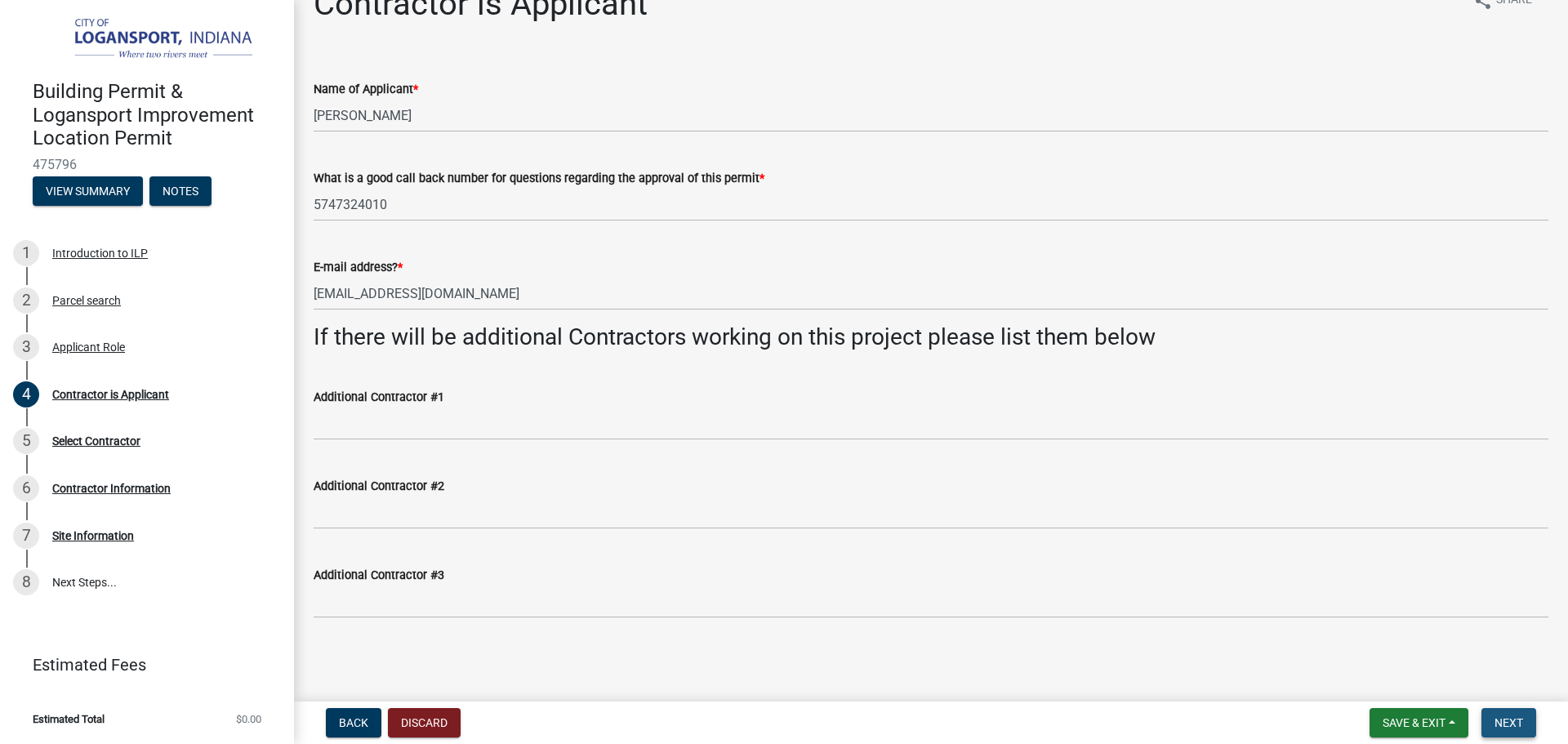
click at [1510, 726] on span "Next" at bounding box center [1508, 721] width 28 height 13
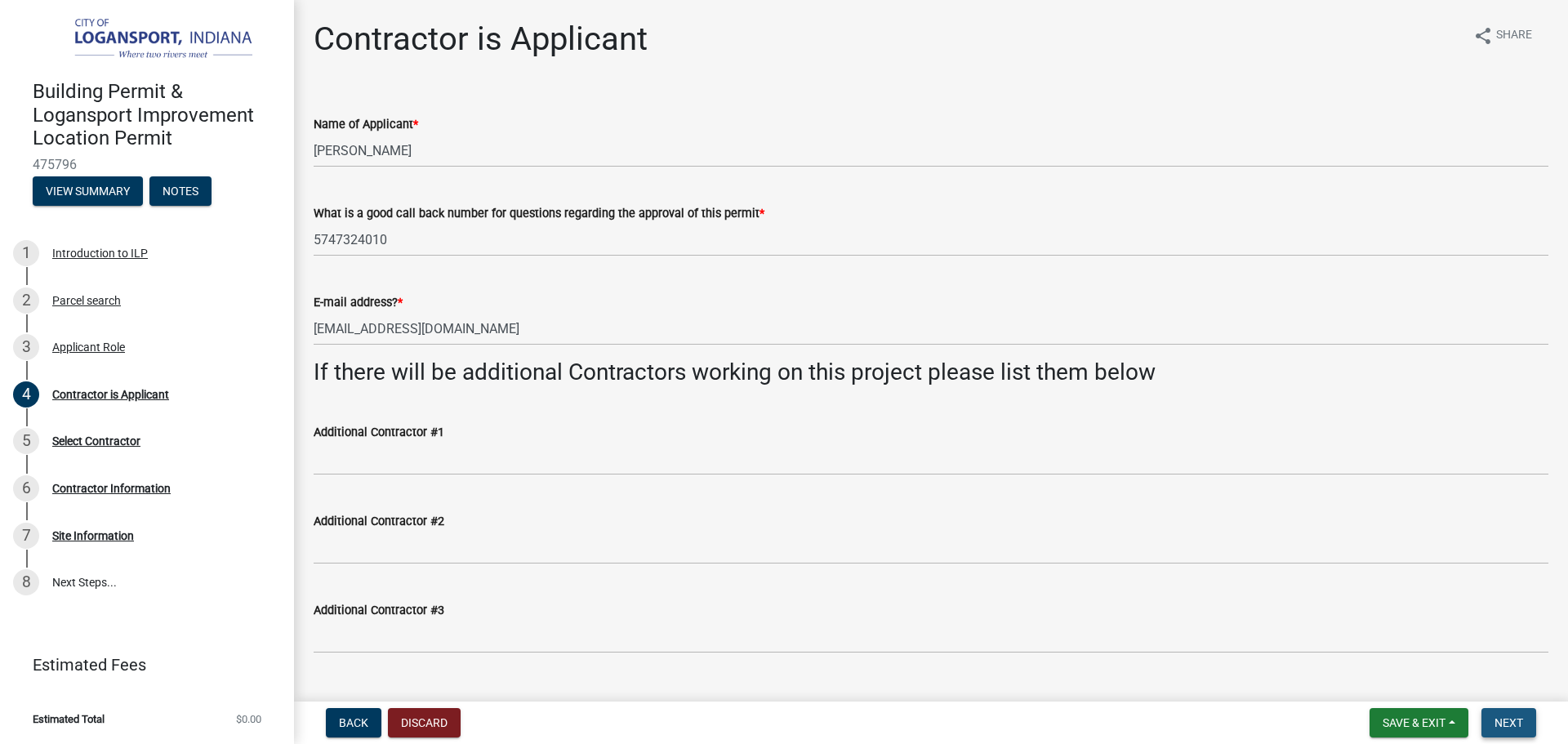
click at [1520, 727] on span "Next" at bounding box center [1508, 721] width 28 height 13
click at [1505, 720] on span "Next" at bounding box center [1508, 721] width 28 height 13
click at [1503, 721] on span "Next" at bounding box center [1508, 721] width 28 height 13
